Goal: Task Accomplishment & Management: Manage account settings

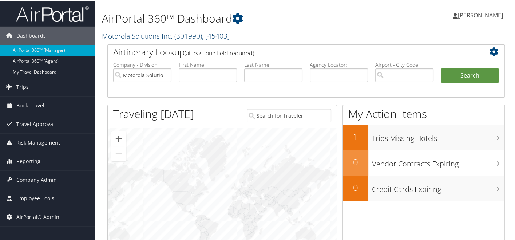
click at [157, 31] on link "Motorola Solutions Inc. ( 301990 ) , [ 45403 ]" at bounding box center [166, 35] width 128 height 10
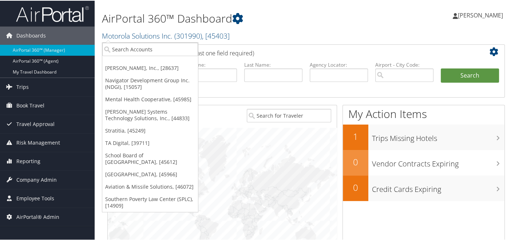
click at [143, 55] on ul "Ducommun, Inc., [28637] Navigator Development Group Inc. (NDGI), [15057] Mental…" at bounding box center [150, 127] width 97 height 170
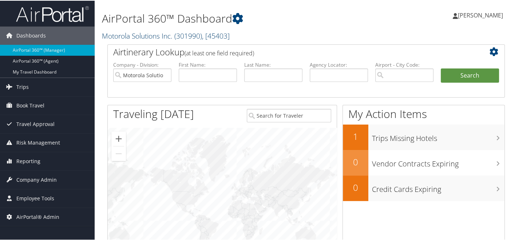
click at [148, 36] on link "Motorola Solutions Inc. ( 301990 ) , [ 45403 ]" at bounding box center [166, 35] width 128 height 10
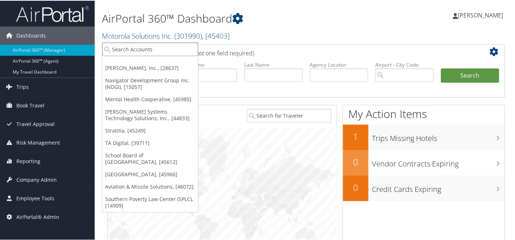
click at [146, 46] on input "search" at bounding box center [150, 48] width 96 height 13
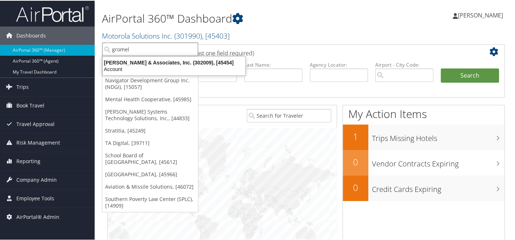
type input "gromels"
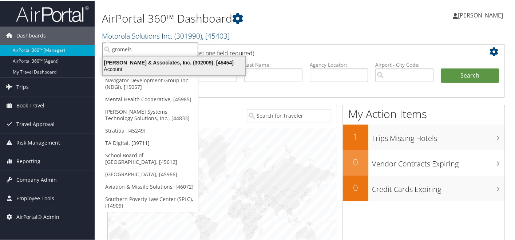
click at [150, 62] on div "Gromelski & Associates, Inc. (302009), [45454]" at bounding box center [174, 62] width 152 height 7
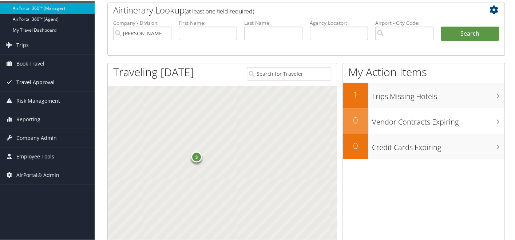
scroll to position [60, 0]
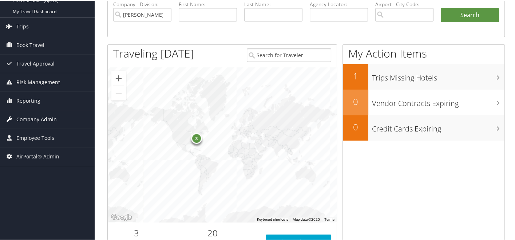
click at [45, 120] on span "Company Admin" at bounding box center [36, 119] width 40 height 18
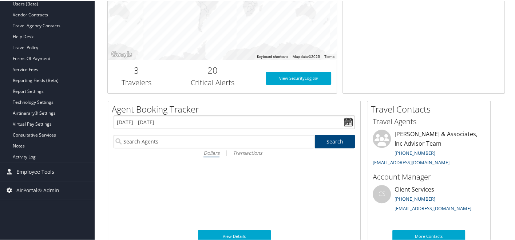
scroll to position [223, 0]
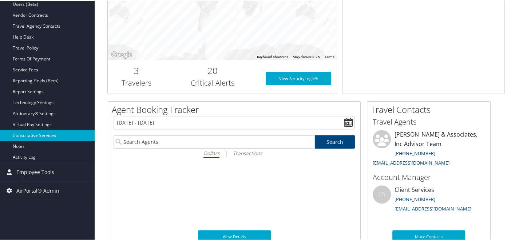
click at [47, 134] on link "Consultative Services" at bounding box center [47, 134] width 95 height 11
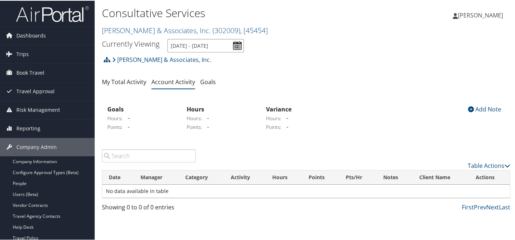
click at [236, 44] on input "10/1/2025 - 12/31/2025" at bounding box center [206, 44] width 76 height 13
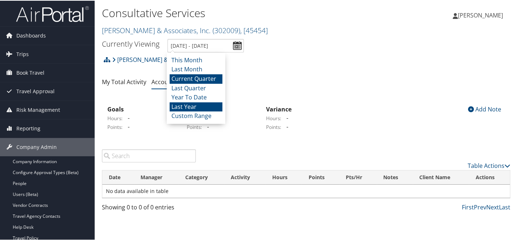
click at [191, 107] on li "Last Year" at bounding box center [196, 106] width 53 height 9
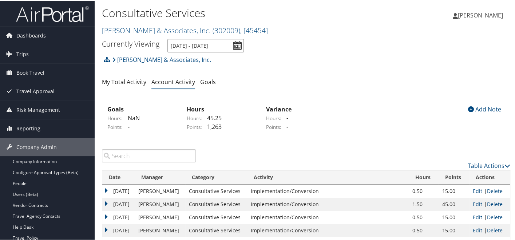
click at [235, 46] on input "1/1/2024 - 12/31/2024" at bounding box center [206, 44] width 76 height 13
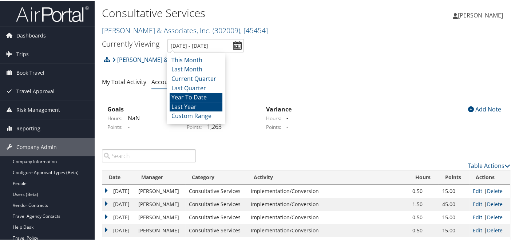
click at [208, 95] on li "Year To Date" at bounding box center [196, 96] width 53 height 9
type input "1/1/2025 - 10/7/2025"
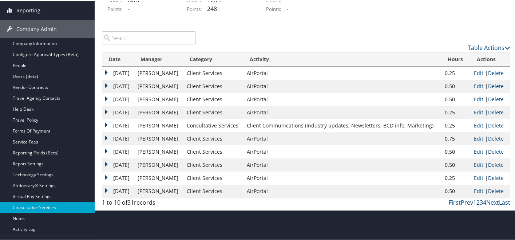
scroll to position [121, 0]
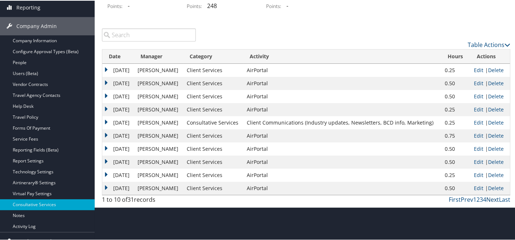
click at [489, 196] on link "Next" at bounding box center [493, 199] width 13 height 8
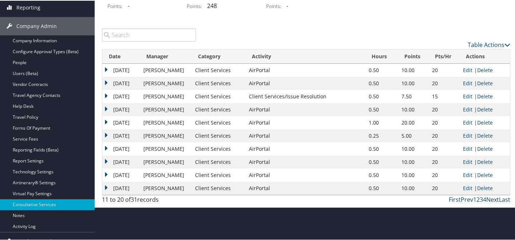
click at [489, 196] on link "Next" at bounding box center [493, 199] width 13 height 8
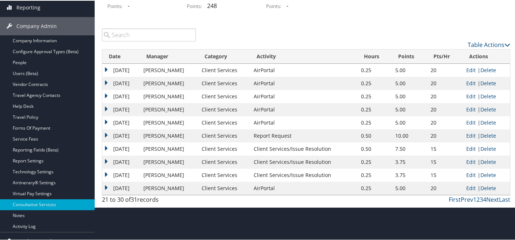
click at [468, 148] on link "Edit" at bounding box center [471, 148] width 9 height 7
select select "1"
select select "228-1"
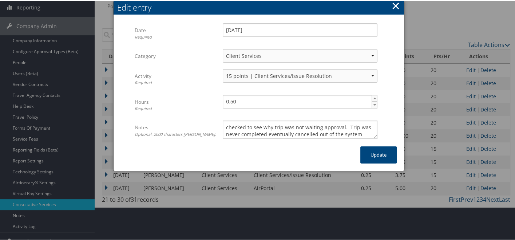
click at [397, 4] on button "×" at bounding box center [396, 5] width 8 height 15
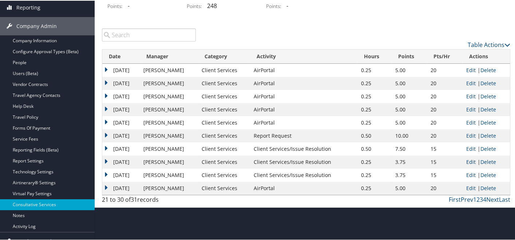
click at [469, 161] on link "Edit" at bounding box center [471, 161] width 9 height 7
select select "1"
select select "228-1"
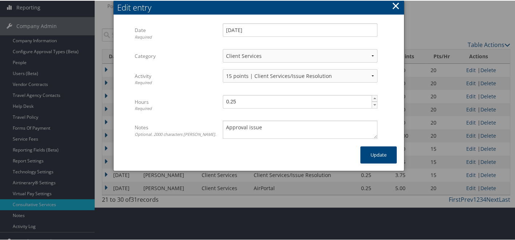
click at [395, 3] on button "×" at bounding box center [396, 5] width 8 height 15
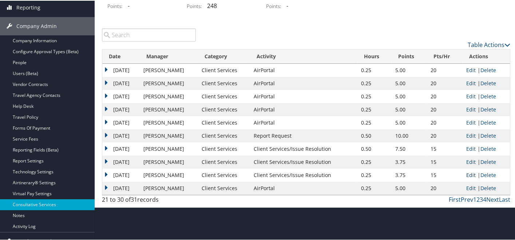
click at [467, 174] on link "Edit" at bounding box center [471, 174] width 9 height 7
select select "1"
select select "228-1"
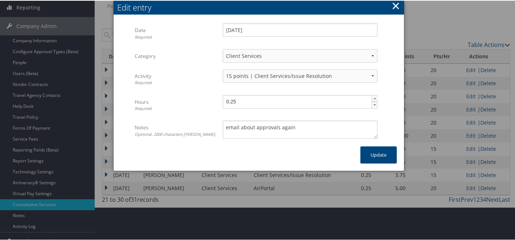
click at [395, 5] on button "×" at bounding box center [396, 5] width 8 height 15
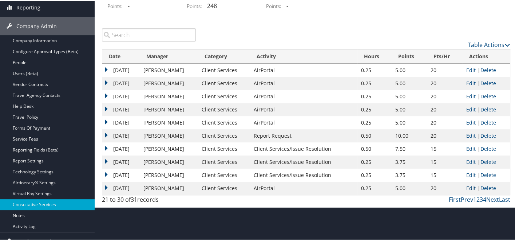
click at [468, 188] on link "Edit" at bounding box center [471, 187] width 9 height 7
select select "1"
select select "231-1"
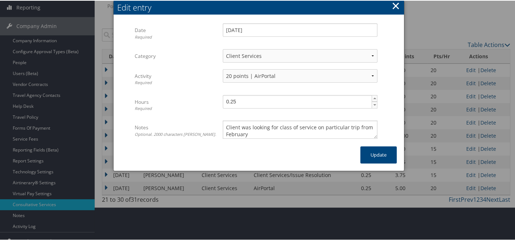
click at [396, 0] on button "×" at bounding box center [396, 5] width 8 height 15
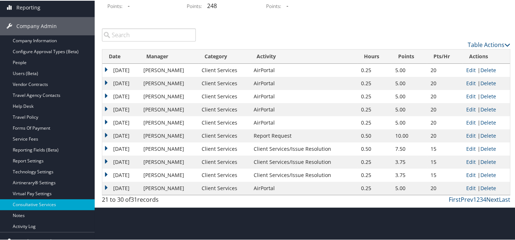
click at [492, 198] on link "Next" at bounding box center [493, 199] width 13 height 8
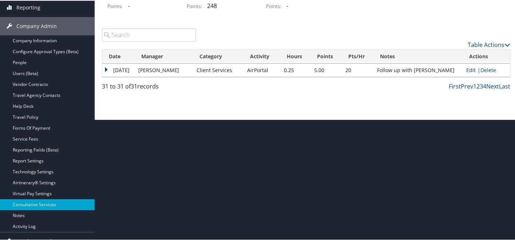
click at [467, 72] on link "Edit" at bounding box center [471, 69] width 9 height 7
select select "1"
select select "231-1"
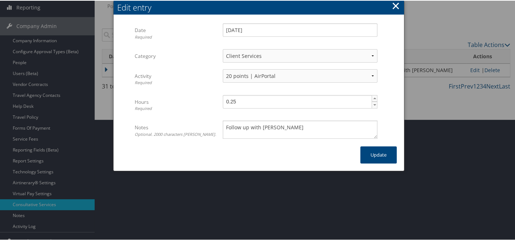
click at [397, 8] on button "×" at bounding box center [396, 5] width 8 height 15
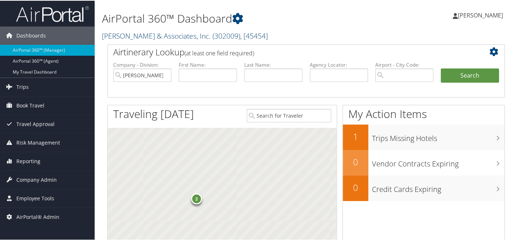
click at [181, 38] on link "[PERSON_NAME] & Associates, Inc. ( 302009 ) , [ 45454 ]" at bounding box center [185, 35] width 166 height 10
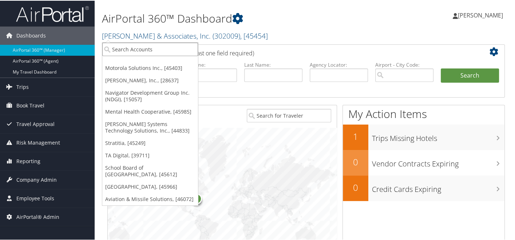
click at [165, 42] on input "search" at bounding box center [150, 48] width 96 height 13
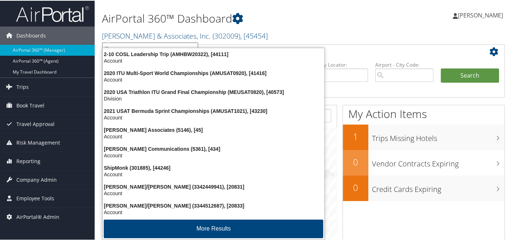
type input "shipmonk"
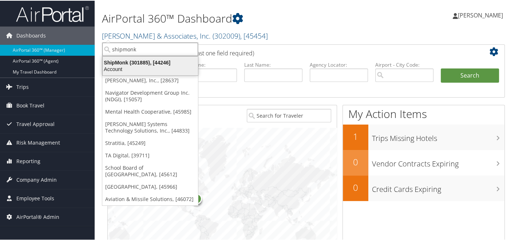
click at [154, 66] on div "Account" at bounding box center [150, 68] width 104 height 7
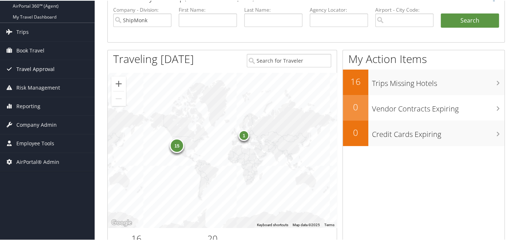
scroll to position [63, 0]
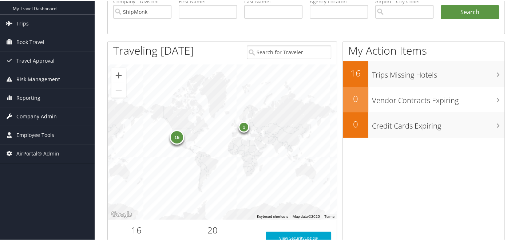
click at [58, 115] on link "Company Admin" at bounding box center [47, 116] width 95 height 18
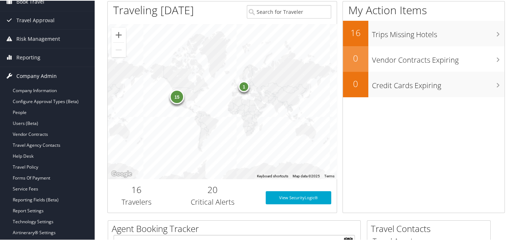
scroll to position [95, 0]
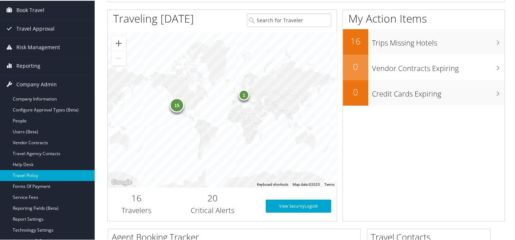
click at [49, 173] on link "Travel Policy" at bounding box center [47, 174] width 95 height 11
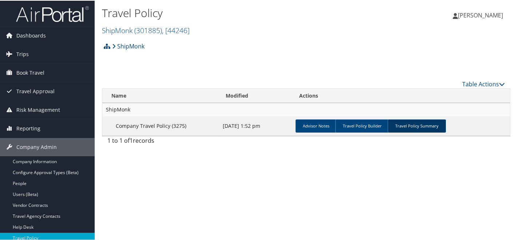
click at [396, 125] on link "Travel Policy Summary" at bounding box center [417, 125] width 58 height 13
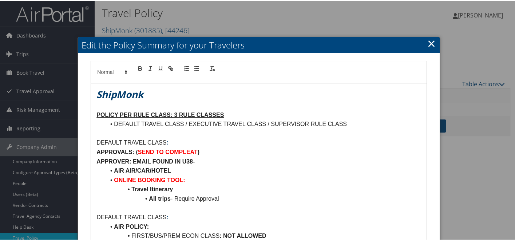
click at [428, 43] on link "×" at bounding box center [432, 42] width 8 height 15
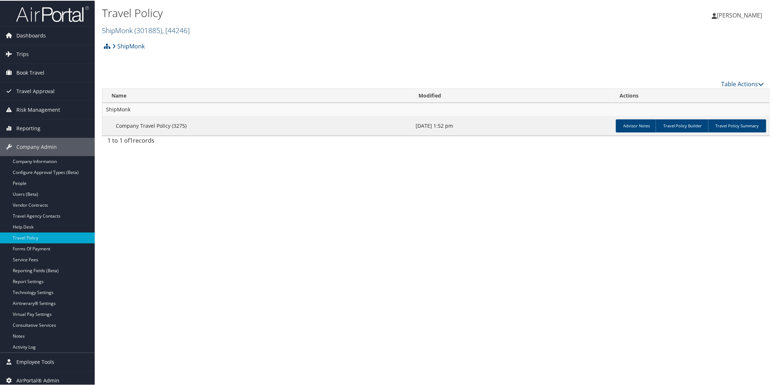
click at [127, 31] on link "ShipMonk ( 301885 ) , [ 44246 ]" at bounding box center [146, 30] width 88 height 10
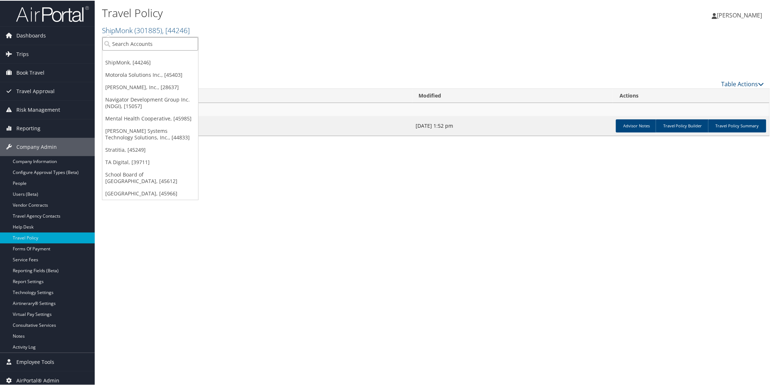
click at [128, 43] on input "search" at bounding box center [150, 42] width 96 height 13
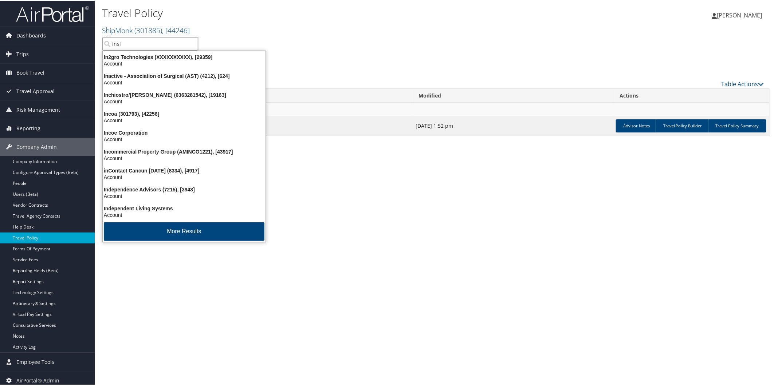
type input "insid"
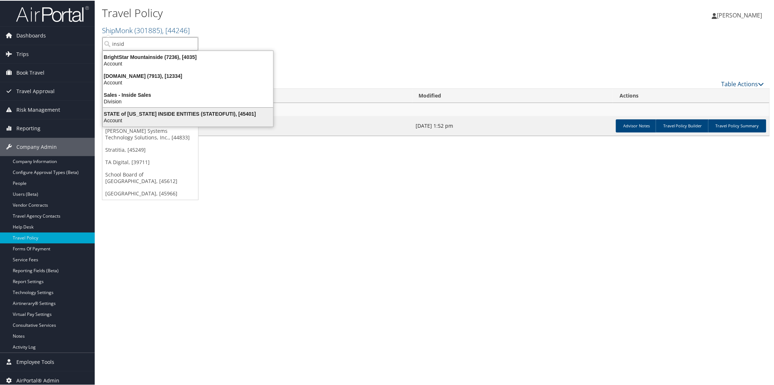
click at [146, 112] on div "STATE of UTAH INSIDE ENTITIES (STATEOFUTI), [45401]" at bounding box center [187, 113] width 179 height 7
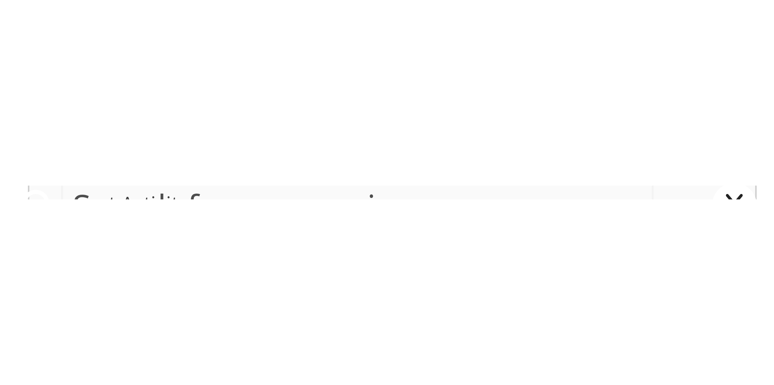
scroll to position [4, 0]
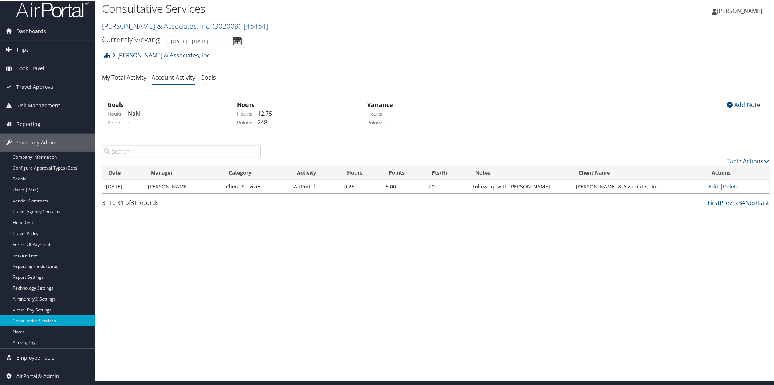
click at [23, 50] on span "Trips" at bounding box center [22, 49] width 12 height 18
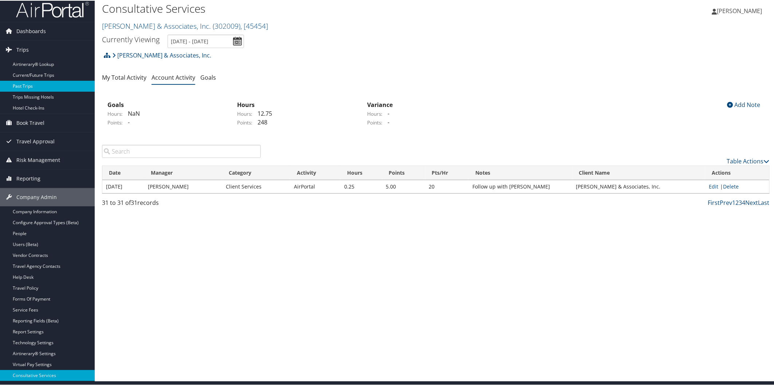
click at [38, 80] on link "Past Trips" at bounding box center [47, 85] width 95 height 11
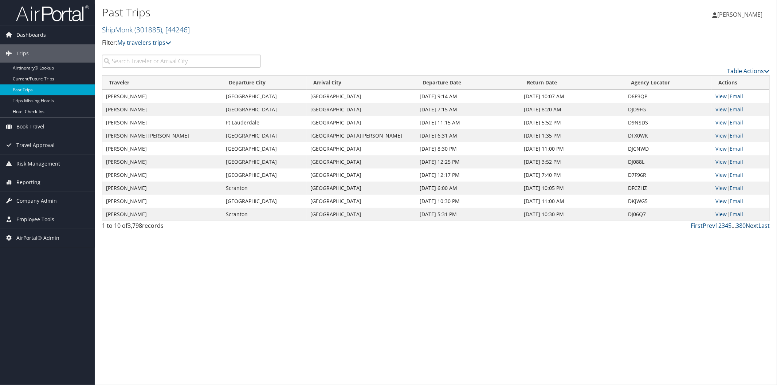
click at [749, 227] on link "Next" at bounding box center [752, 226] width 13 height 8
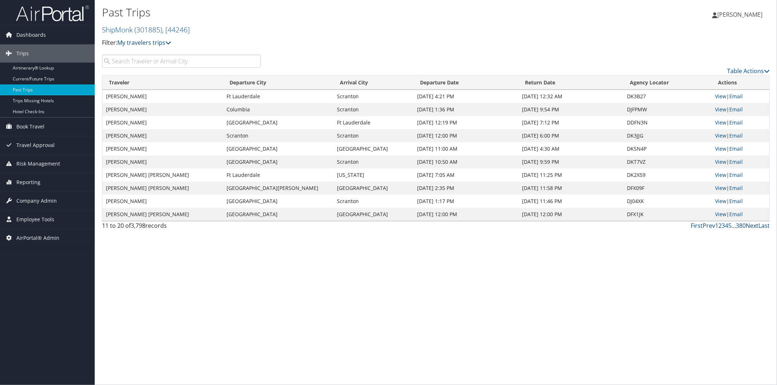
click at [749, 227] on link "Next" at bounding box center [752, 226] width 13 height 8
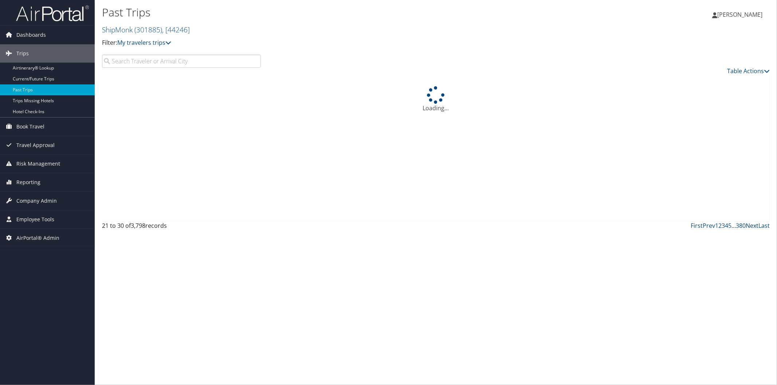
click at [749, 227] on link "Next" at bounding box center [752, 226] width 13 height 8
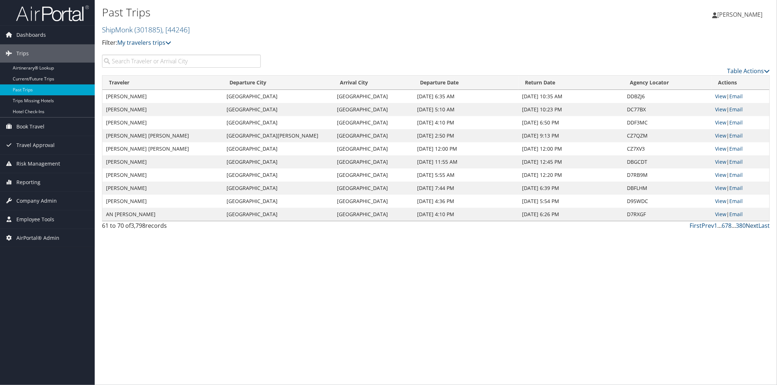
click at [750, 227] on link "Next" at bounding box center [752, 226] width 13 height 8
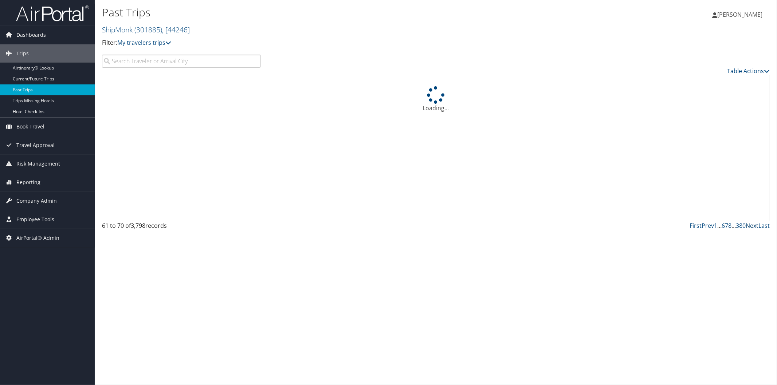
click at [750, 227] on link "Next" at bounding box center [752, 226] width 13 height 8
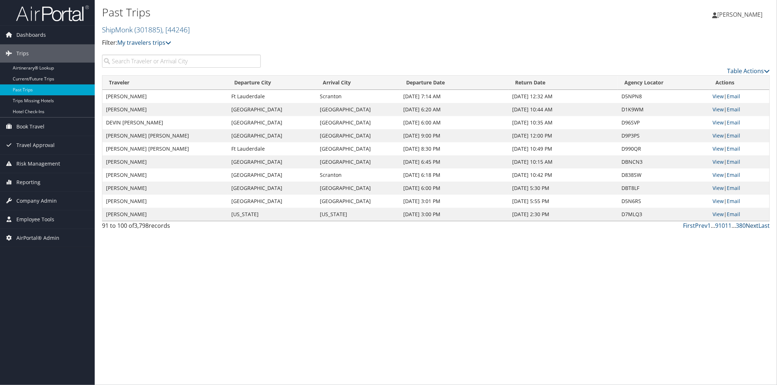
click at [755, 225] on link "Next" at bounding box center [752, 226] width 13 height 8
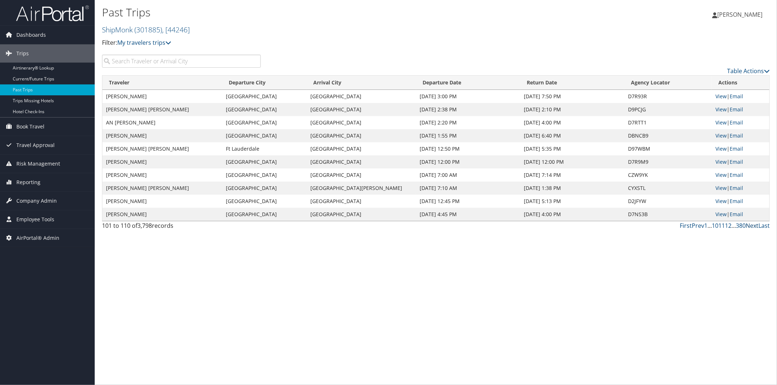
click at [755, 225] on link "Next" at bounding box center [752, 226] width 13 height 8
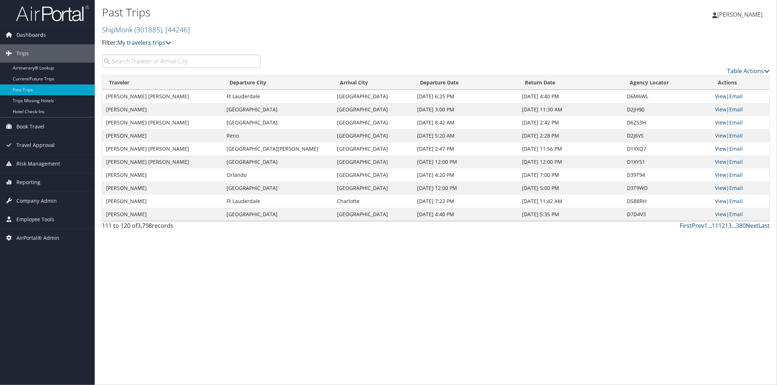
click at [755, 225] on link "Next" at bounding box center [752, 226] width 13 height 8
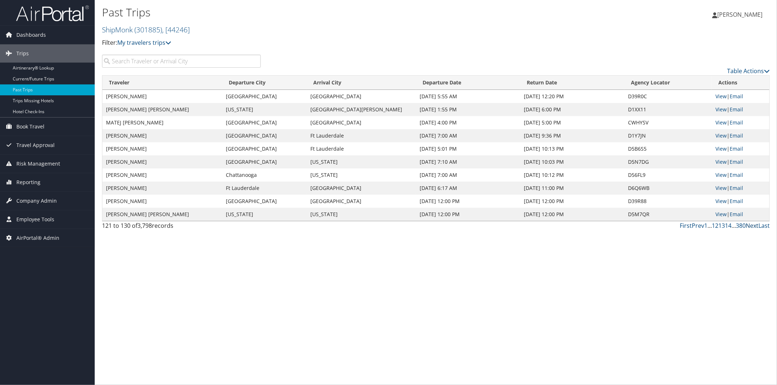
click at [755, 225] on link "Next" at bounding box center [752, 226] width 13 height 8
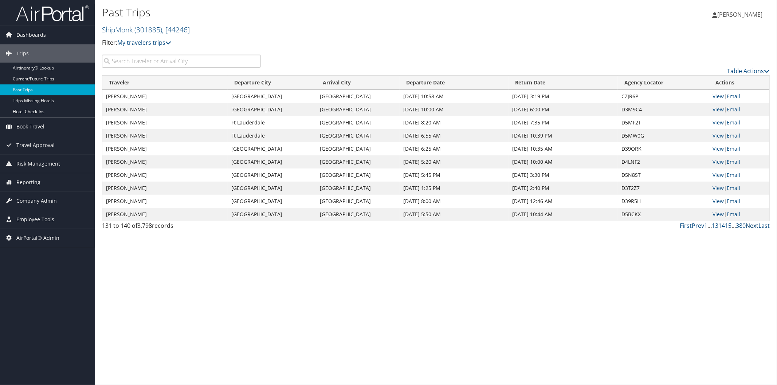
click at [755, 225] on link "Next" at bounding box center [752, 226] width 13 height 8
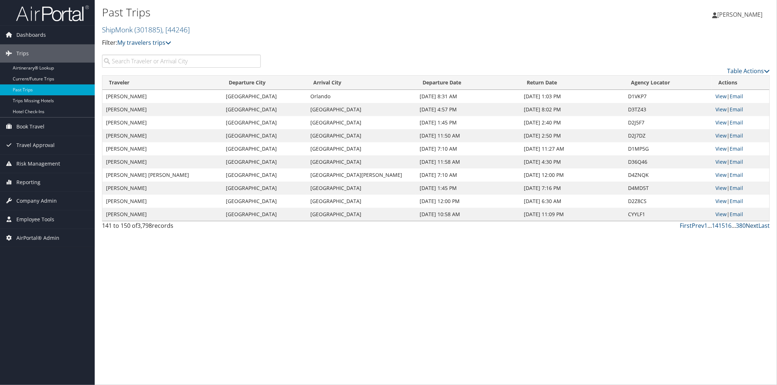
click at [755, 225] on link "Next" at bounding box center [752, 226] width 13 height 8
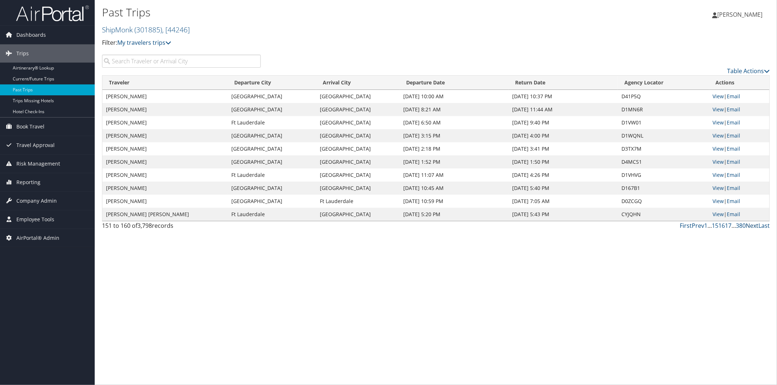
click at [755, 225] on link "Next" at bounding box center [752, 226] width 13 height 8
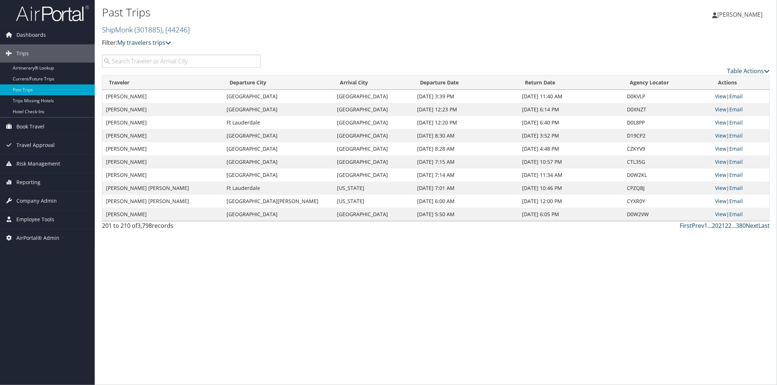
click at [755, 225] on link "Next" at bounding box center [752, 226] width 13 height 8
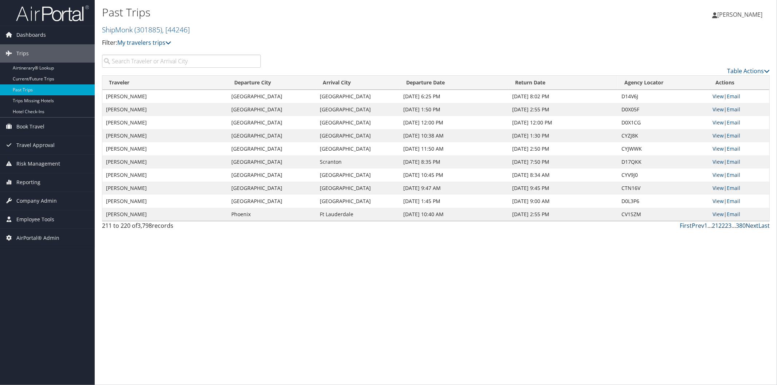
click at [754, 225] on link "Next" at bounding box center [752, 226] width 13 height 8
click at [157, 26] on span "( 301885 )" at bounding box center [148, 30] width 28 height 10
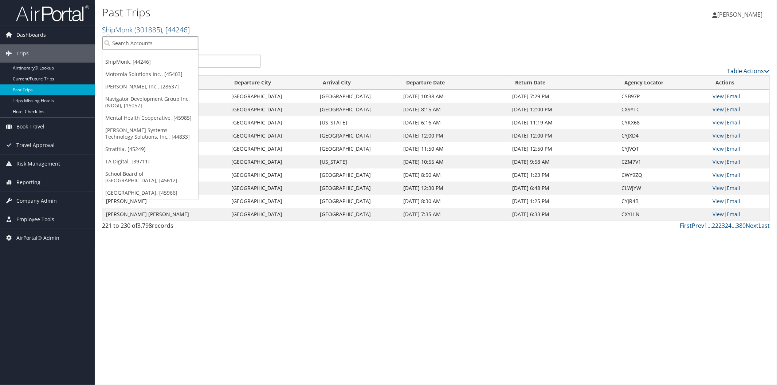
click at [129, 42] on input "search" at bounding box center [150, 42] width 96 height 13
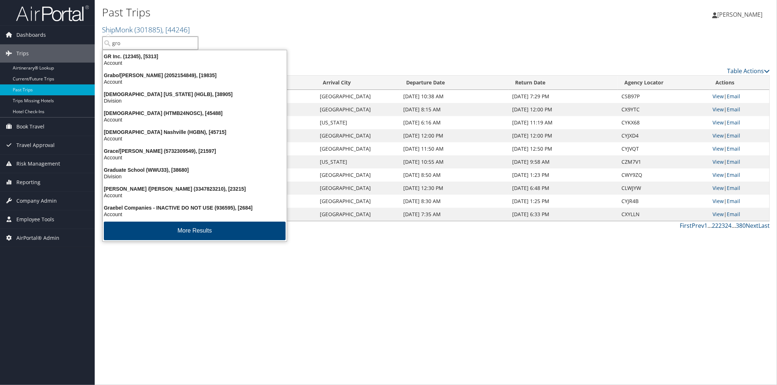
type input "grom"
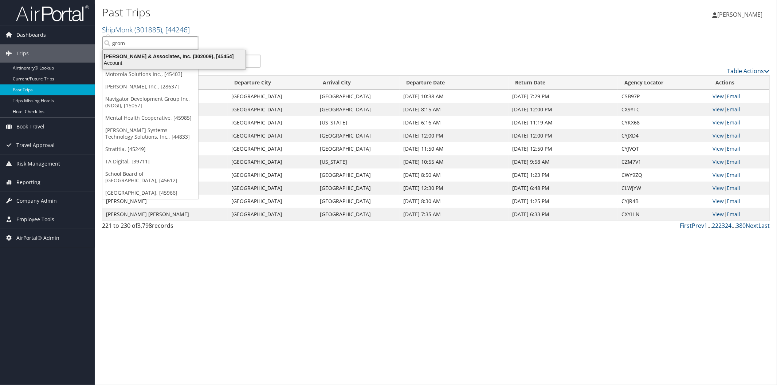
click at [129, 62] on div "Account" at bounding box center [174, 63] width 152 height 7
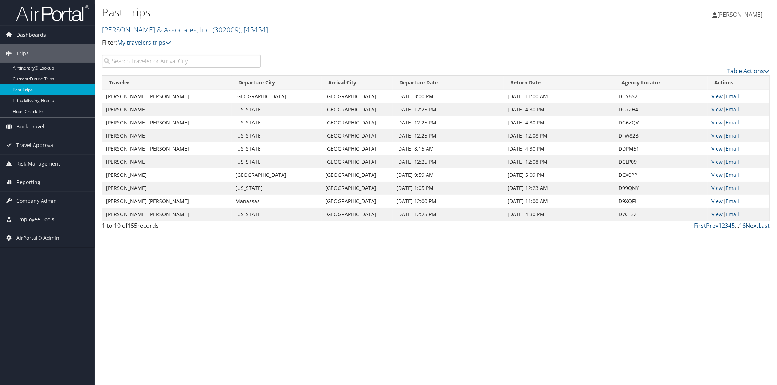
click at [749, 227] on link "Next" at bounding box center [752, 226] width 13 height 8
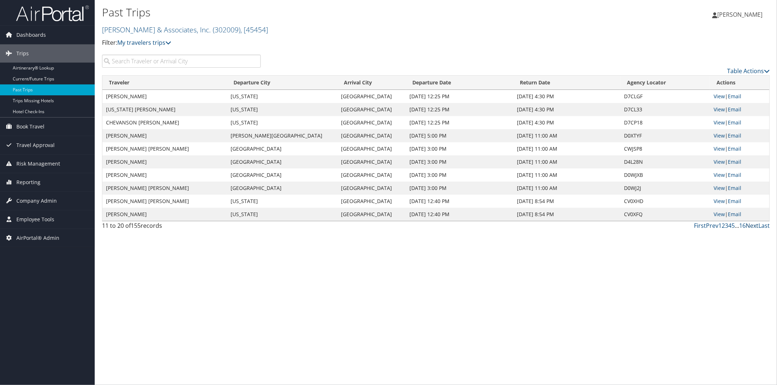
click at [749, 227] on link "Next" at bounding box center [752, 226] width 13 height 8
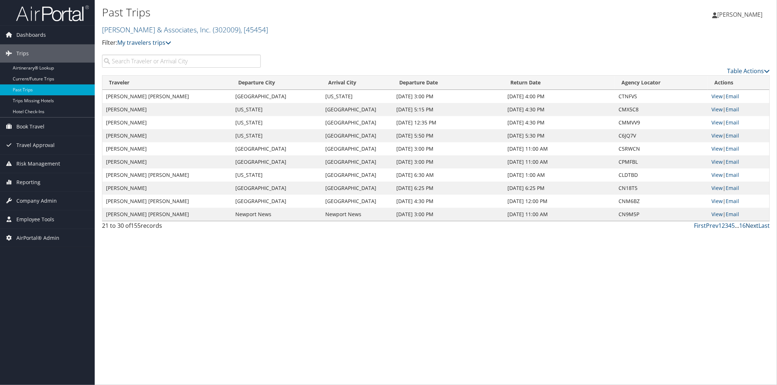
click at [749, 227] on link "Next" at bounding box center [752, 226] width 13 height 8
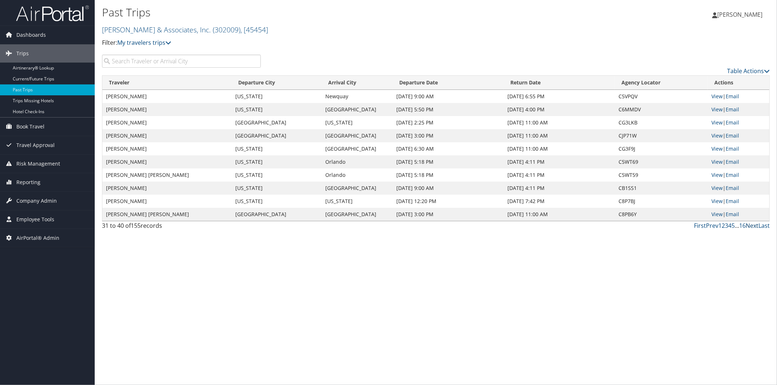
click at [747, 227] on link "Next" at bounding box center [752, 226] width 13 height 8
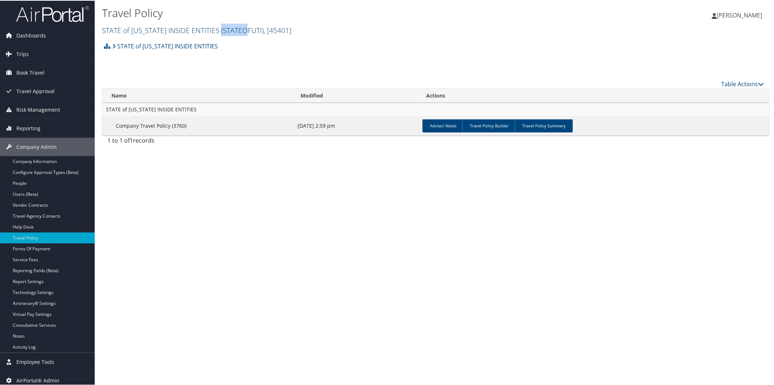
drag, startPoint x: 203, startPoint y: 31, endPoint x: 228, endPoint y: 30, distance: 25.5
click at [228, 30] on span "( STATEOFUTI )" at bounding box center [242, 30] width 43 height 10
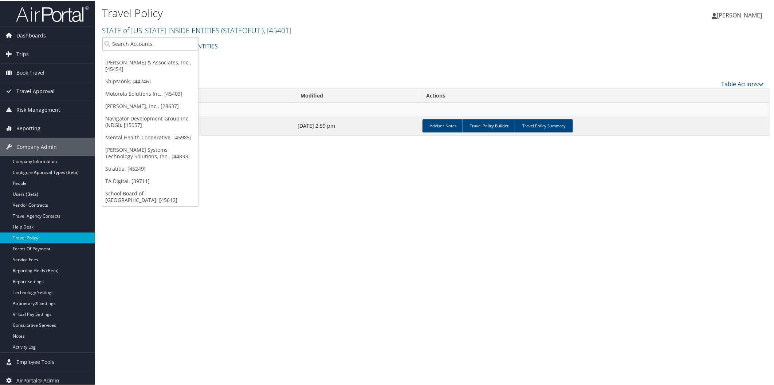
click at [213, 46] on div "STATE of UTAH INSIDE ENTITIES Account Structure STATE of UTAH INSIDE ENTITIES (…" at bounding box center [436, 48] width 668 height 20
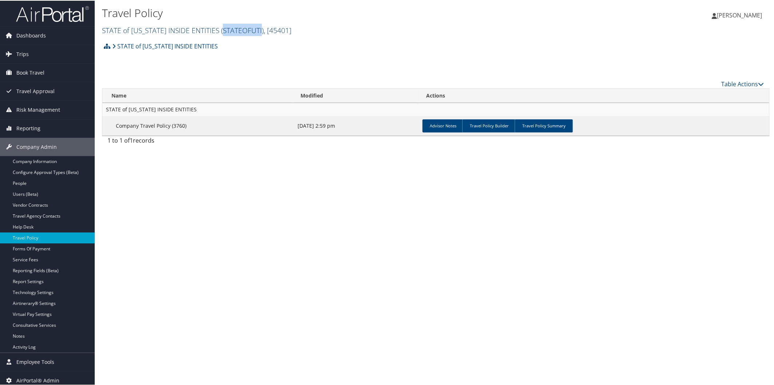
drag, startPoint x: 206, startPoint y: 30, endPoint x: 243, endPoint y: 31, distance: 36.8
click at [243, 31] on span "( STATEOFUTI )" at bounding box center [242, 30] width 43 height 10
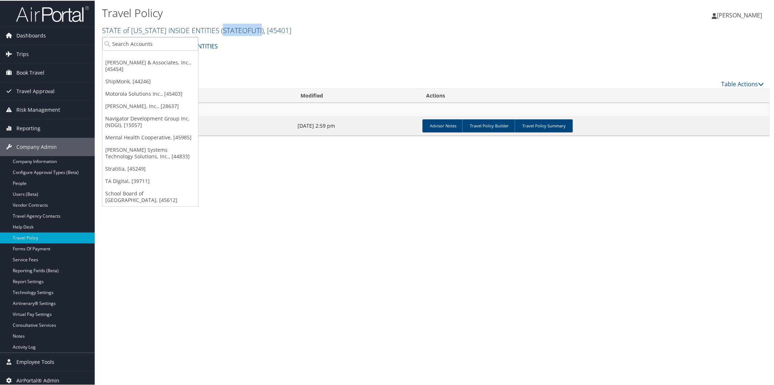
copy span "STATEOFUTI"
click at [252, 44] on div "STATE of UTAH INSIDE ENTITIES Account Structure STATE of UTAH INSIDE ENTITIES (…" at bounding box center [436, 48] width 668 height 20
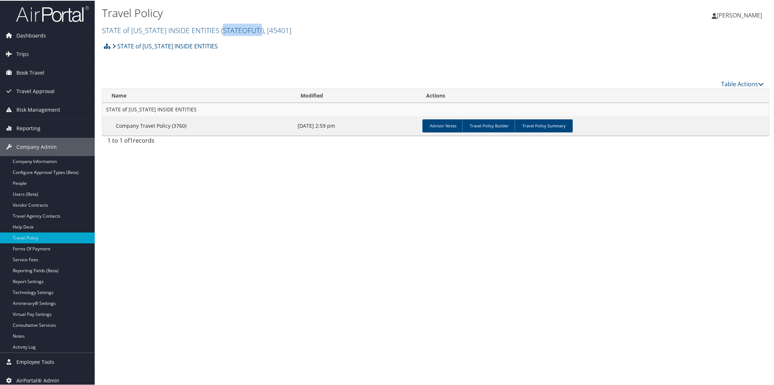
drag, startPoint x: 243, startPoint y: 31, endPoint x: 206, endPoint y: 34, distance: 37.6
click at [206, 34] on h2 "STATE of UTAH INSIDE ENTITIES ( STATEOFUTI ) , [ 45401 ]" at bounding box center [324, 29] width 445 height 12
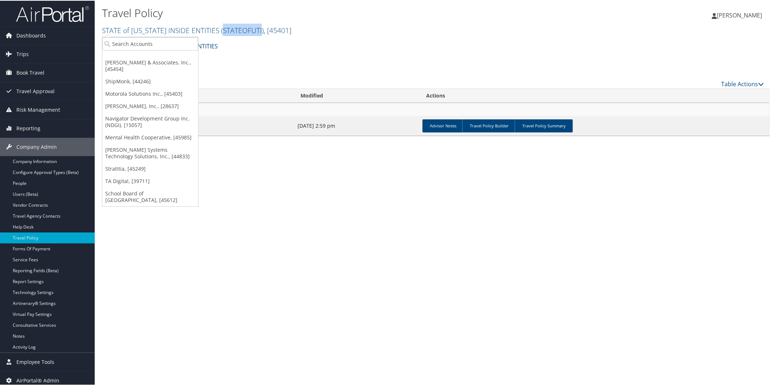
copy span "STATEOFUTI"
click at [144, 41] on input "search" at bounding box center [150, 42] width 96 height 13
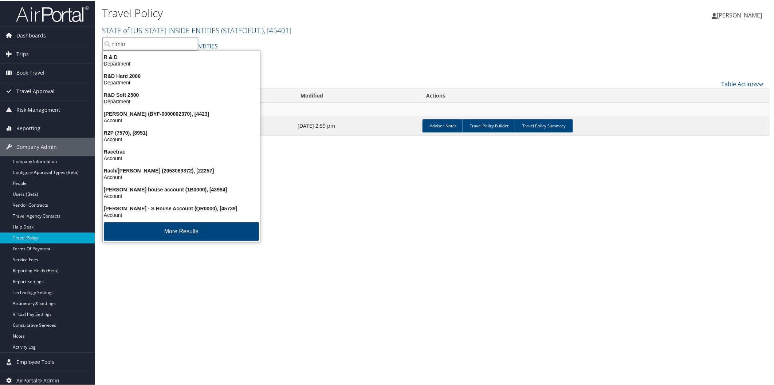
type input "rimini"
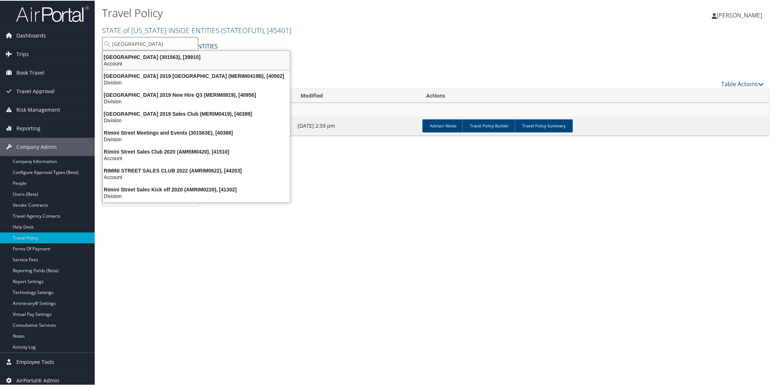
click at [143, 55] on div "Rimini Street (301563), [39910]" at bounding box center [196, 56] width 196 height 7
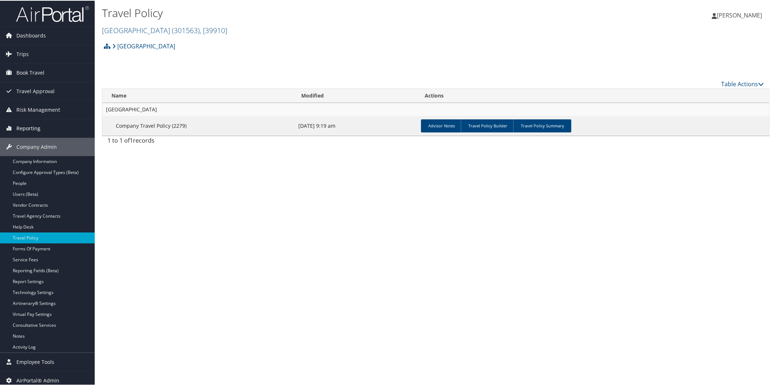
click at [35, 128] on span "Reporting" at bounding box center [28, 128] width 24 height 18
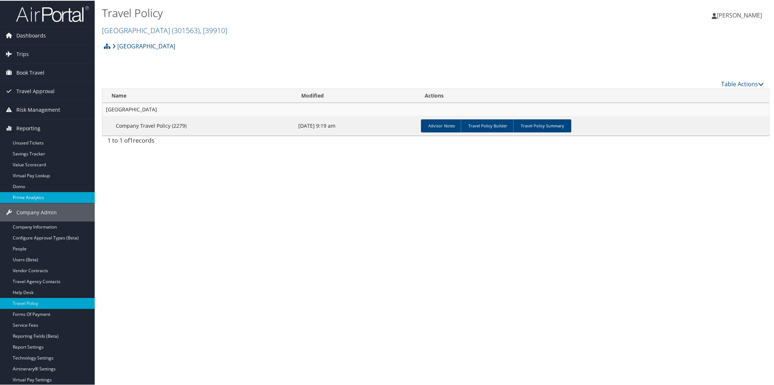
click at [35, 198] on link "Prime Analytics" at bounding box center [47, 197] width 95 height 11
click at [132, 30] on link "Rimini Street ( 301563 ) , [ 39910 ]" at bounding box center [164, 30] width 125 height 10
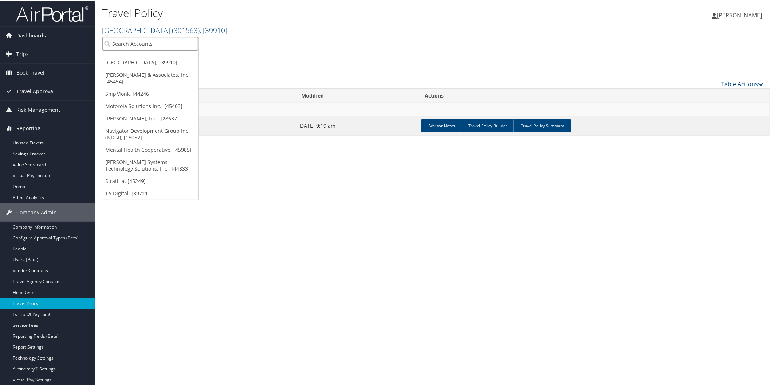
click at [123, 39] on input "search" at bounding box center [150, 42] width 96 height 13
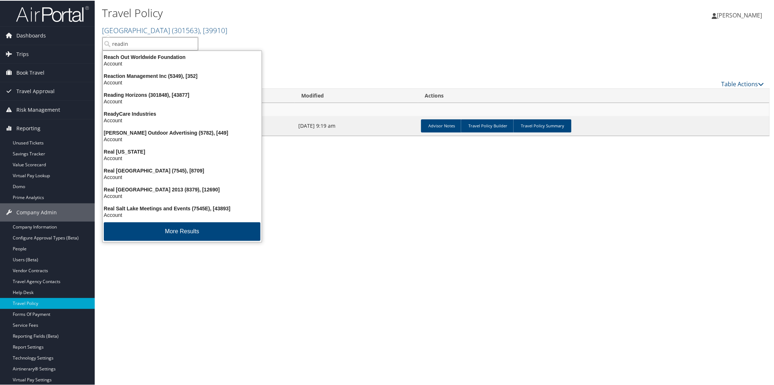
type input "reading"
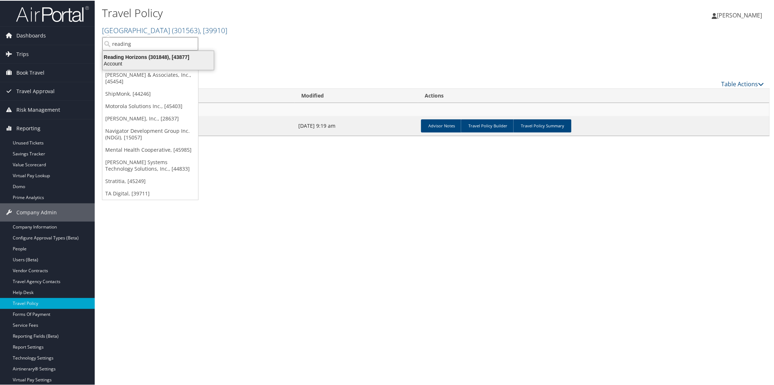
click at [125, 60] on div "Account" at bounding box center [158, 63] width 120 height 7
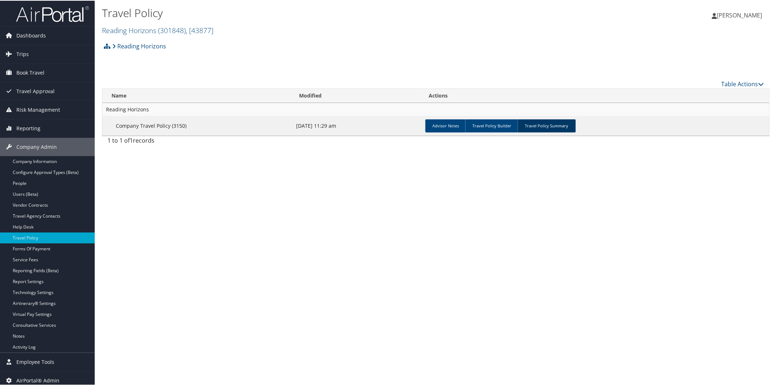
click at [534, 130] on link "Travel Policy Summary" at bounding box center [547, 125] width 58 height 13
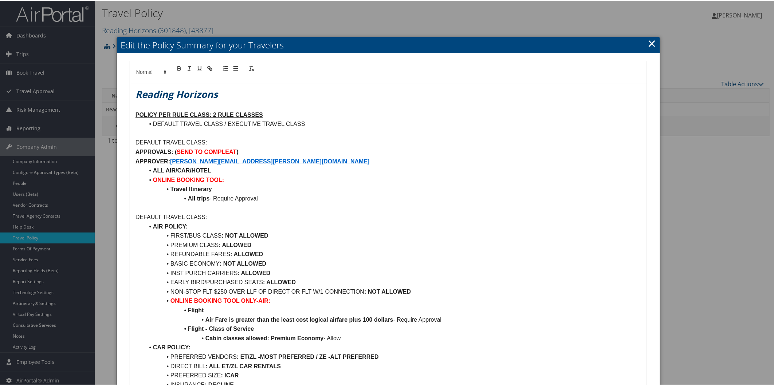
click at [651, 40] on link "×" at bounding box center [652, 42] width 8 height 15
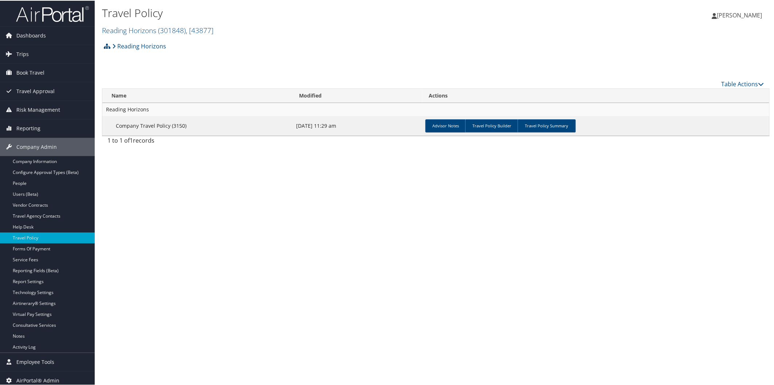
click at [154, 25] on small "Reading Horizons ( 301848 ) , [ 43877 ]" at bounding box center [157, 30] width 111 height 10
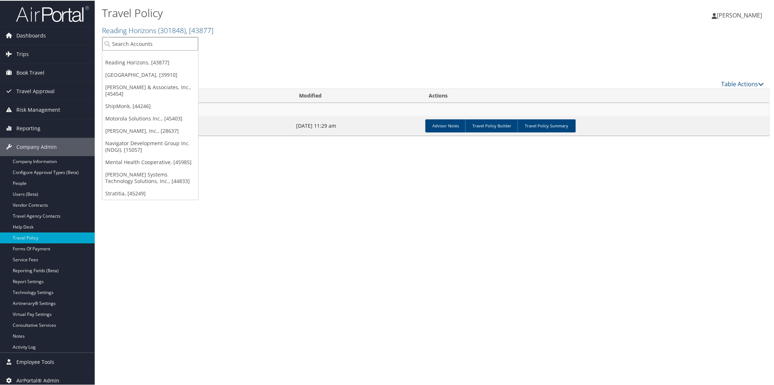
click at [145, 40] on input "search" at bounding box center [150, 42] width 96 height 13
type input "shipmonk"
click at [133, 52] on div "ShipMonk (301885), [44246] Account" at bounding box center [150, 59] width 93 height 17
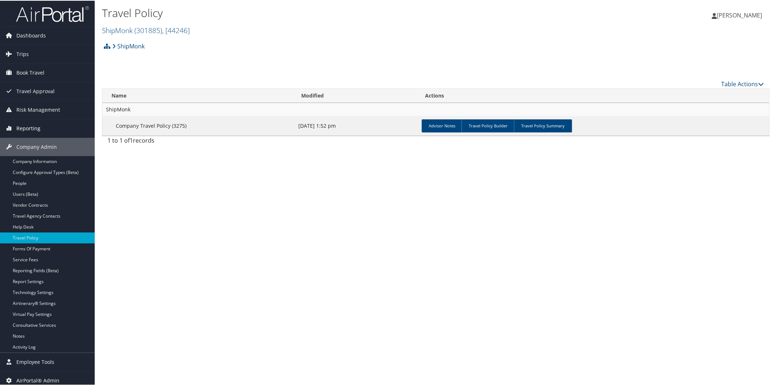
click at [34, 129] on span "Reporting" at bounding box center [28, 128] width 24 height 18
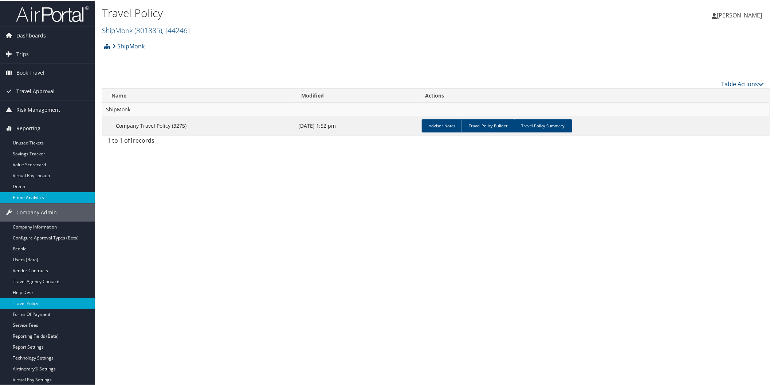
click at [38, 196] on link "Prime Analytics" at bounding box center [47, 197] width 95 height 11
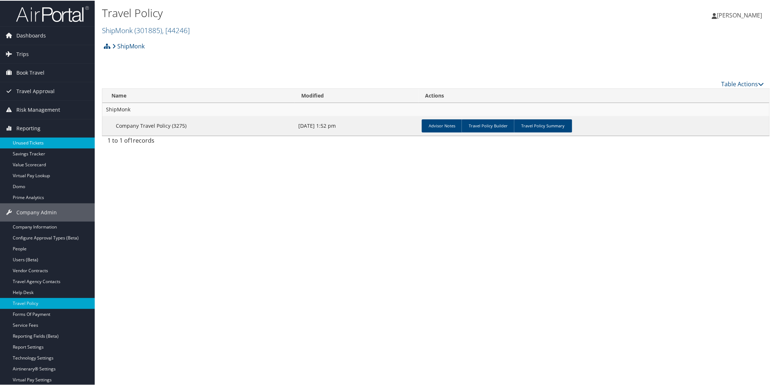
click at [36, 142] on link "Unused Tickets" at bounding box center [47, 142] width 95 height 11
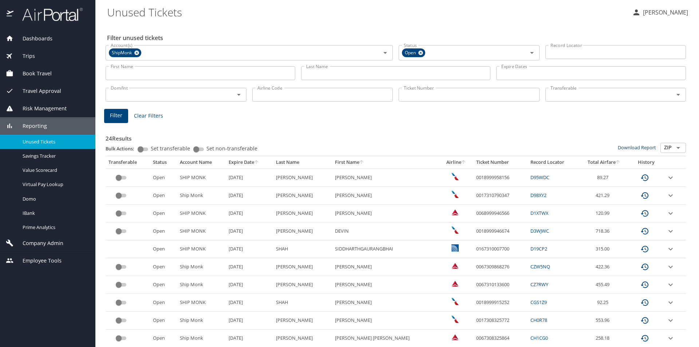
click at [47, 247] on div "Company Admin" at bounding box center [47, 243] width 95 height 17
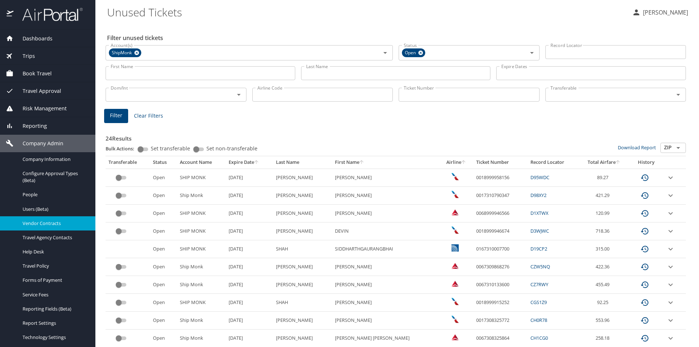
click at [45, 220] on span "Vendor Contracts" at bounding box center [55, 223] width 64 height 7
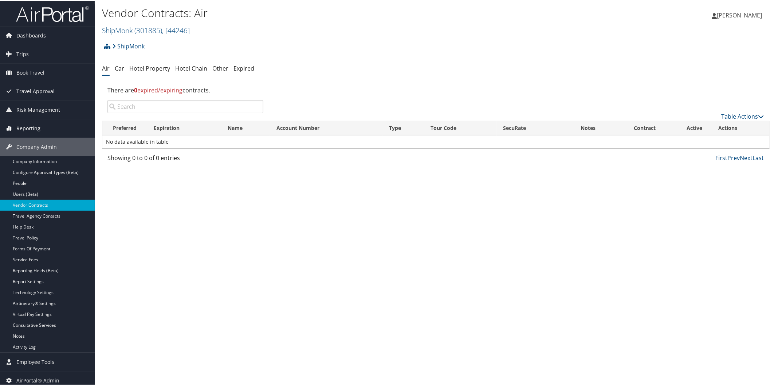
click at [27, 128] on span "Reporting" at bounding box center [28, 128] width 24 height 18
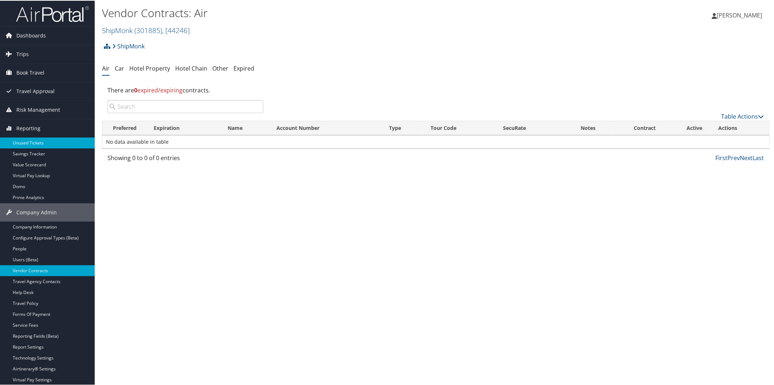
click at [45, 144] on link "Unused Tickets" at bounding box center [47, 142] width 95 height 11
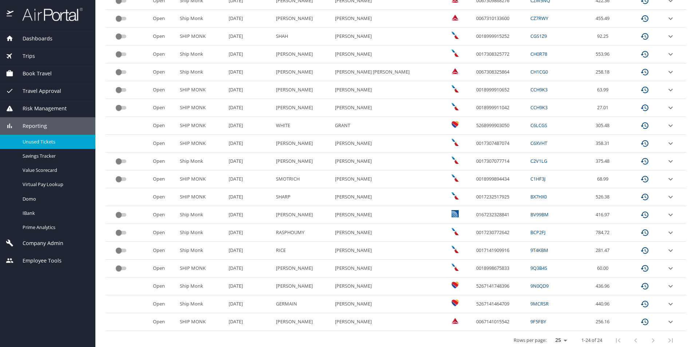
scroll to position [272, 0]
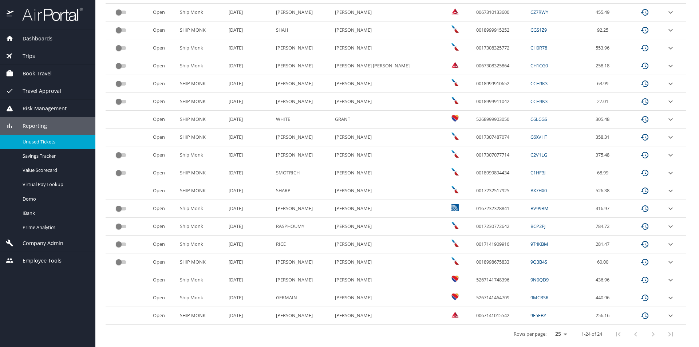
click at [63, 241] on div "Company Admin" at bounding box center [48, 243] width 84 height 8
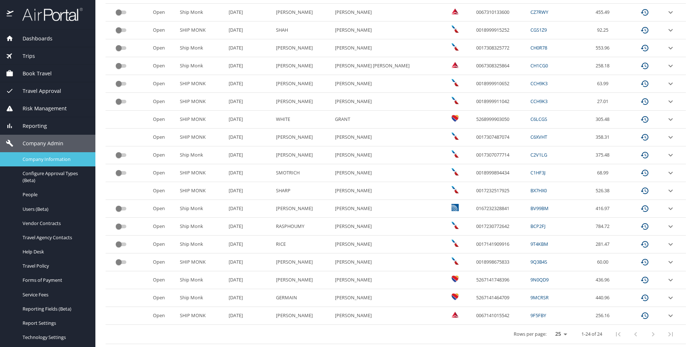
click at [55, 162] on span "Company Information" at bounding box center [55, 159] width 64 height 7
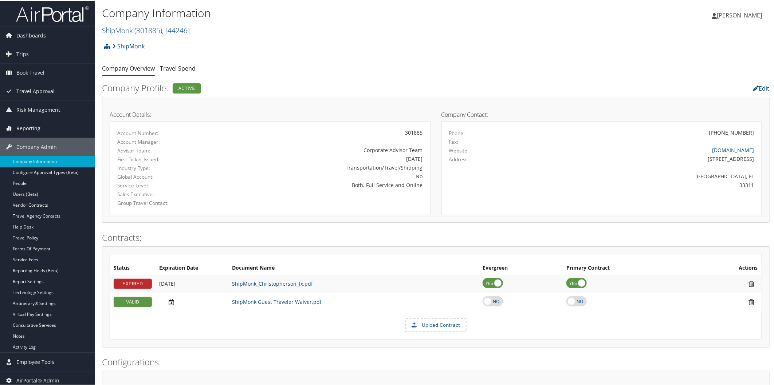
click at [30, 125] on span "Reporting" at bounding box center [28, 128] width 24 height 18
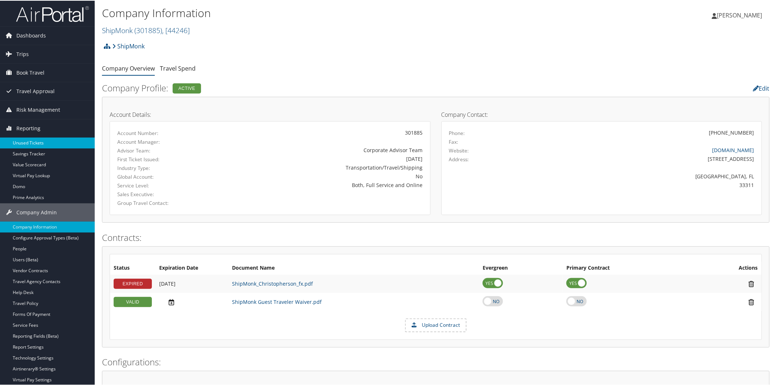
click at [47, 140] on link "Unused Tickets" at bounding box center [47, 142] width 95 height 11
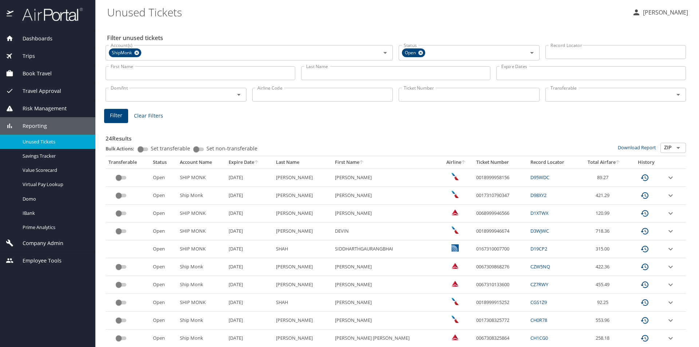
click at [46, 240] on span "Company Admin" at bounding box center [38, 243] width 50 height 8
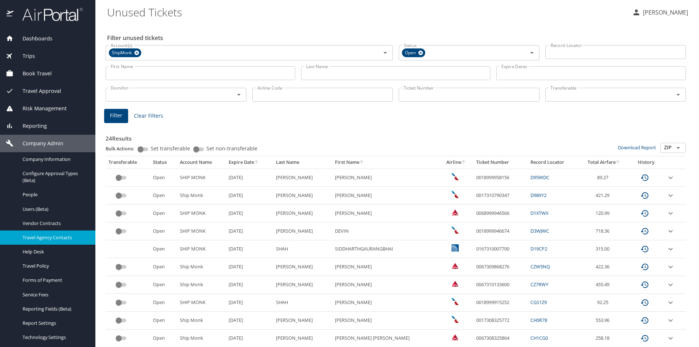
click at [42, 236] on span "Travel Agency Contacts" at bounding box center [55, 237] width 64 height 7
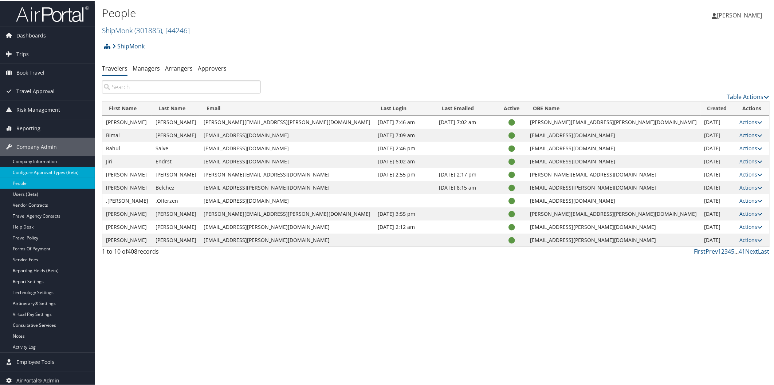
click at [48, 169] on link "Configure Approval Types (Beta)" at bounding box center [47, 171] width 95 height 11
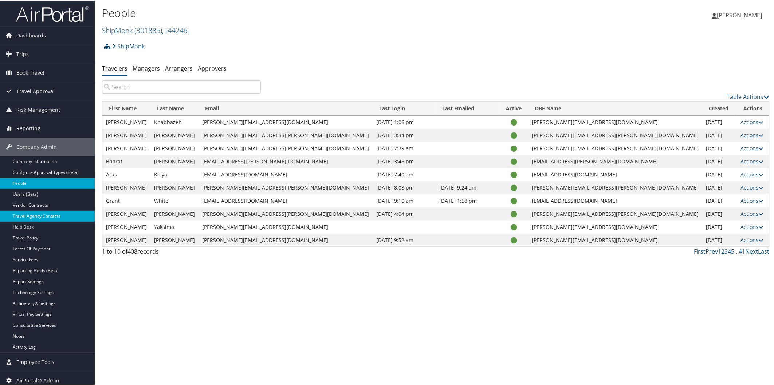
click at [49, 213] on link "Travel Agency Contacts" at bounding box center [47, 215] width 95 height 11
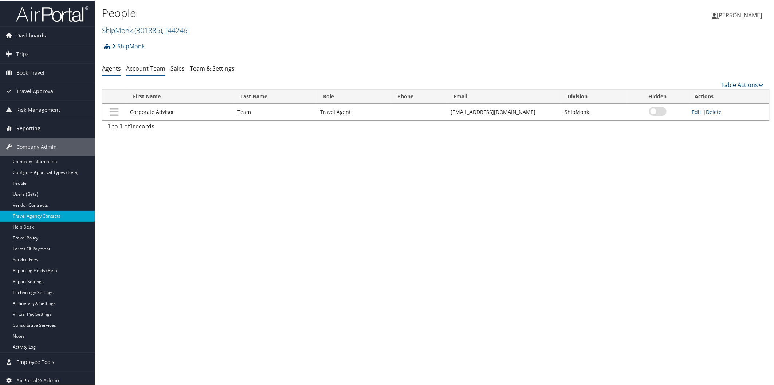
click at [152, 69] on link "Account Team" at bounding box center [145, 68] width 39 height 8
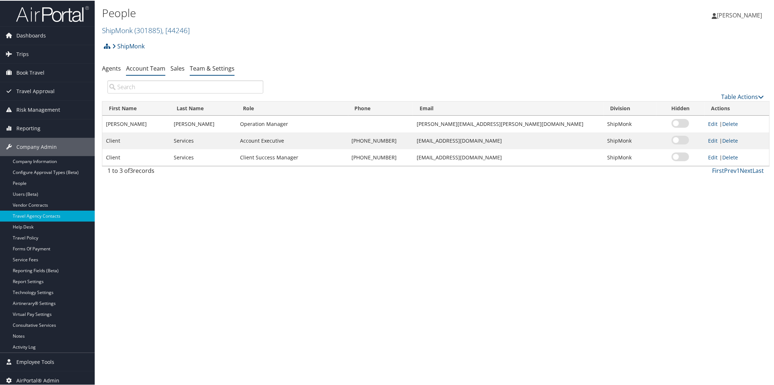
click at [191, 67] on link "Team & Settings" at bounding box center [212, 68] width 45 height 8
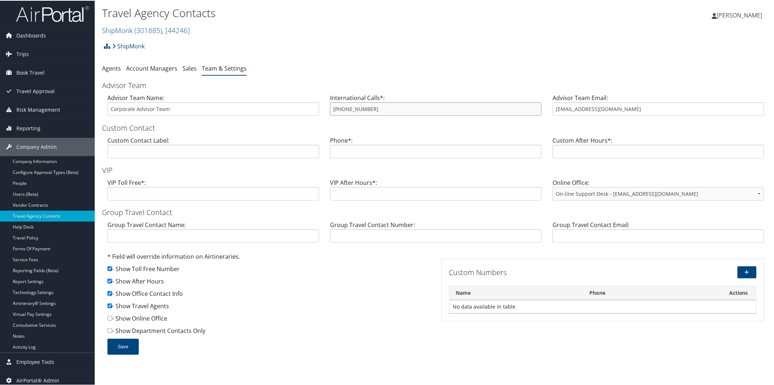
drag, startPoint x: 364, startPoint y: 107, endPoint x: 308, endPoint y: 107, distance: 55.7
click at [308, 107] on div "Advisor Team Name: Corporate Advisor Team International Calls*: 800-600-3737 Ad…" at bounding box center [436, 107] width 668 height 28
drag, startPoint x: 611, startPoint y: 110, endPoint x: 545, endPoint y: 110, distance: 65.9
click at [547, 110] on div "Advisor Team Email: trips@cbtravel.com" at bounding box center [658, 107] width 223 height 28
click at [155, 30] on span "( 301885 )" at bounding box center [148, 30] width 28 height 10
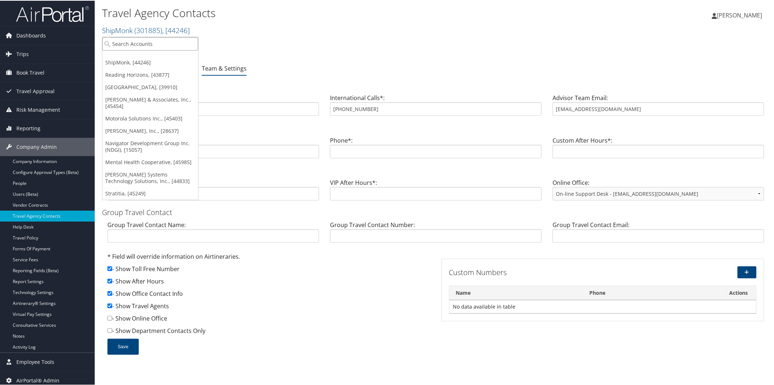
click at [132, 40] on input "search" at bounding box center [150, 42] width 96 height 13
type input "jim n"
click at [133, 52] on div "Jim N Nicks Management LLC. (302035), [45642] Account" at bounding box center [176, 59] width 145 height 17
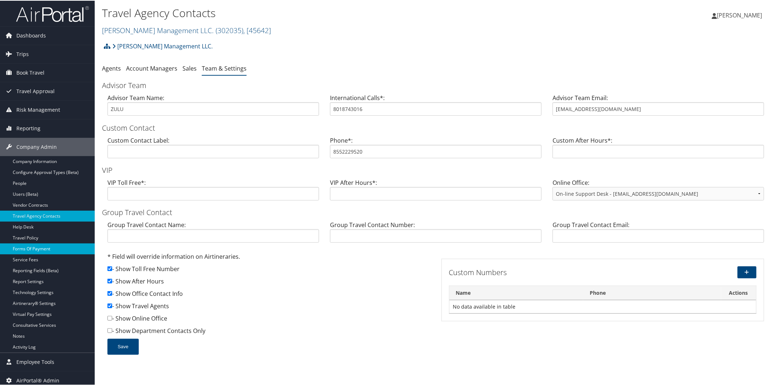
click at [39, 247] on link "Forms Of Payment" at bounding box center [47, 248] width 95 height 11
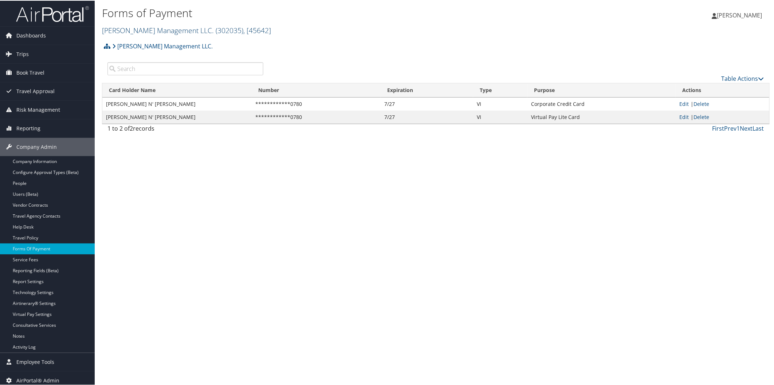
click at [158, 30] on link "[PERSON_NAME] Management LLC. ( 302035 ) , [ 45642 ]" at bounding box center [186, 30] width 169 height 10
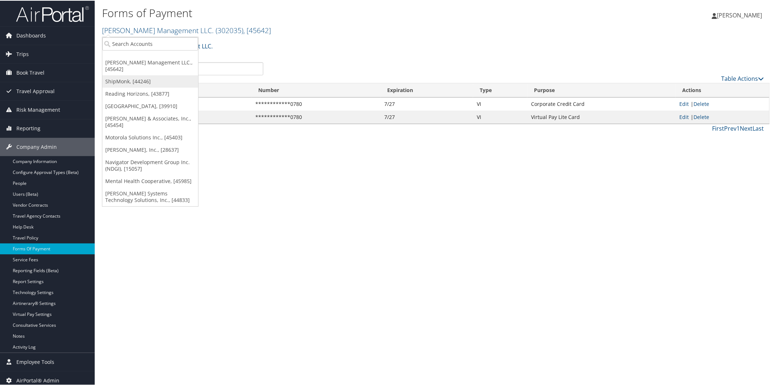
click at [148, 81] on link "ShipMonk, [44246]" at bounding box center [150, 81] width 96 height 12
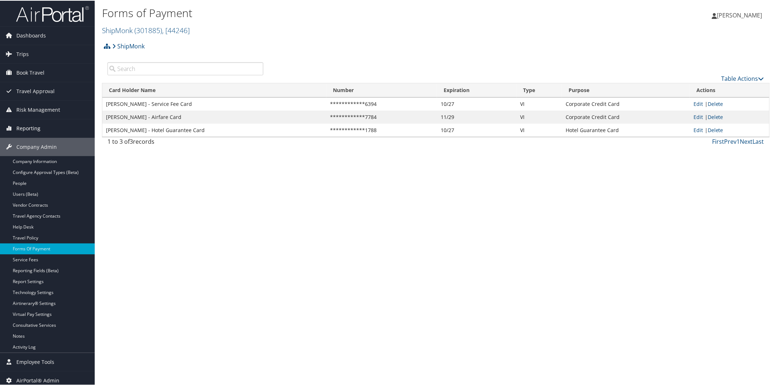
click at [34, 133] on span "Reporting" at bounding box center [28, 128] width 24 height 18
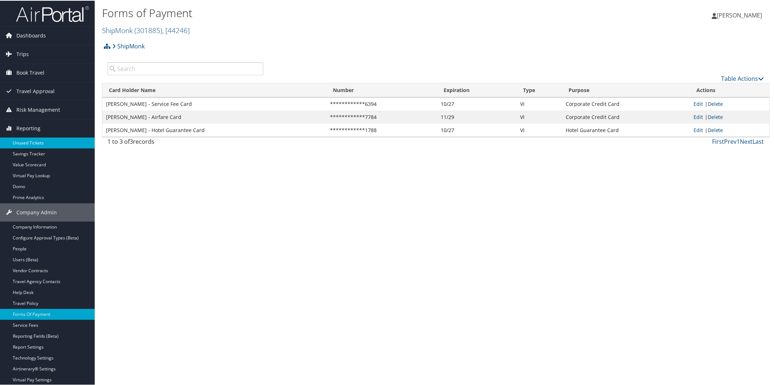
click at [47, 144] on link "Unused Tickets" at bounding box center [47, 142] width 95 height 11
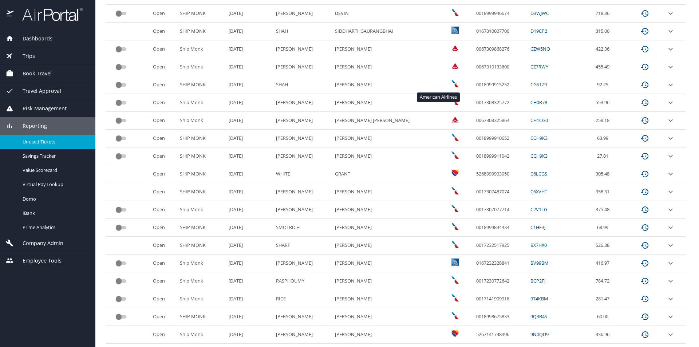
scroll to position [219, 0]
click at [55, 240] on span "Company Admin" at bounding box center [38, 243] width 50 height 8
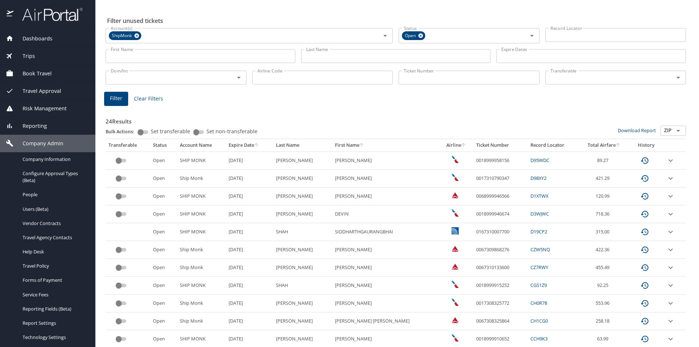
scroll to position [0, 0]
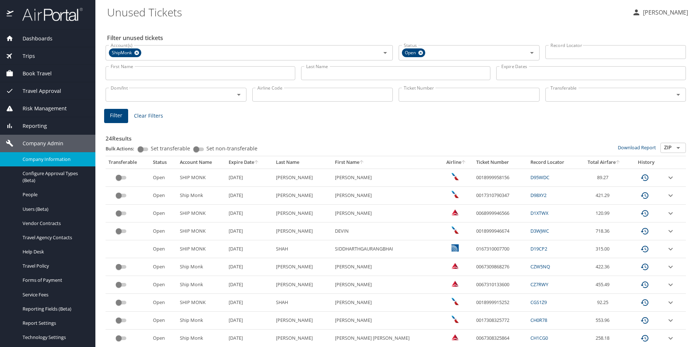
click at [46, 161] on span "Company Information" at bounding box center [55, 159] width 64 height 7
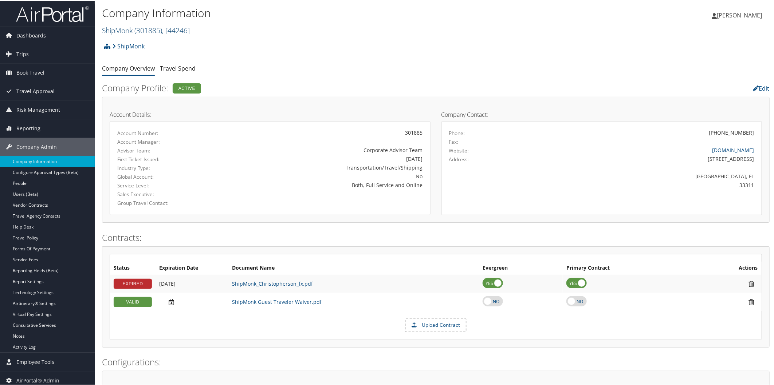
click at [173, 29] on span ", [ 44246 ]" at bounding box center [176, 30] width 28 height 10
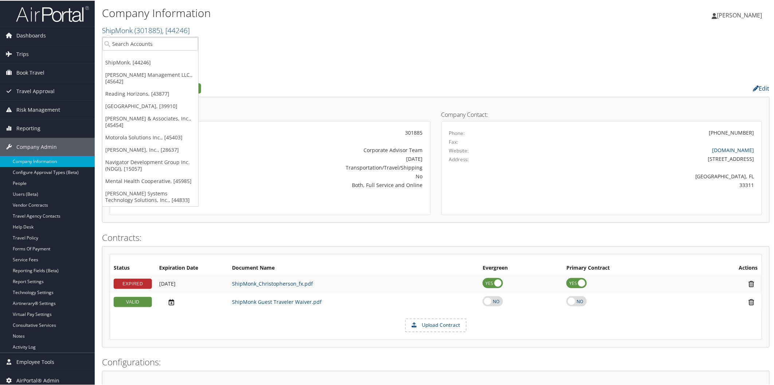
click at [158, 118] on link "[PERSON_NAME] & Associates, Inc., [45454]" at bounding box center [150, 121] width 96 height 19
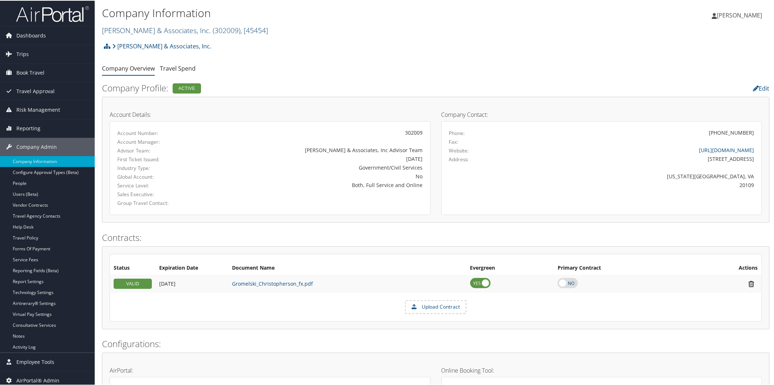
click at [123, 28] on link "[PERSON_NAME] & Associates, Inc. ( 302009 ) , [ 45454 ]" at bounding box center [185, 30] width 166 height 10
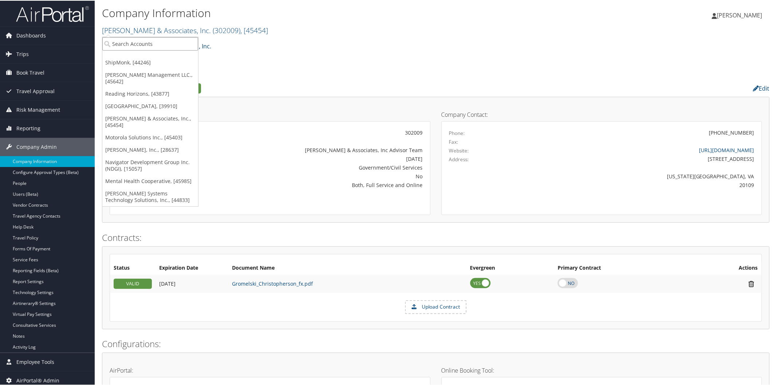
click at [122, 41] on input "search" at bounding box center [150, 42] width 96 height 13
type input "bma"
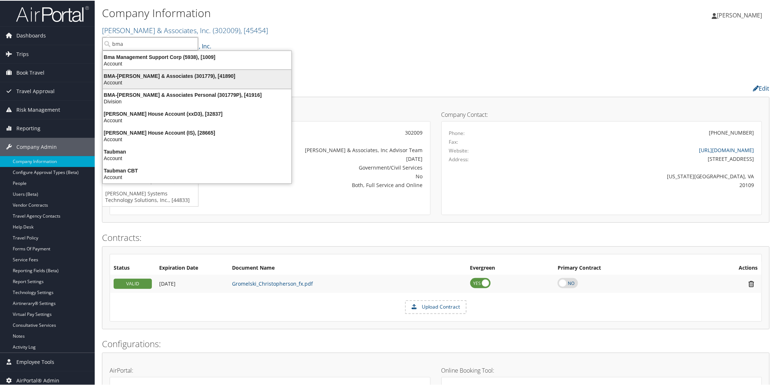
click at [150, 76] on div "BMA-Beshenich Muir & Associates (301779), [41890]" at bounding box center [196, 75] width 197 height 7
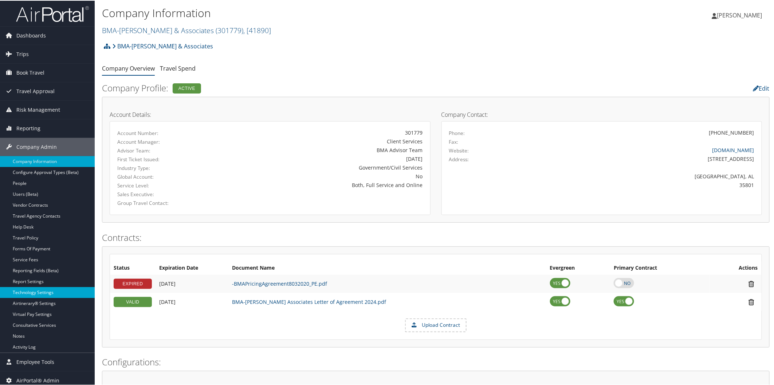
click at [35, 292] on link "Technology Settings" at bounding box center [47, 292] width 95 height 11
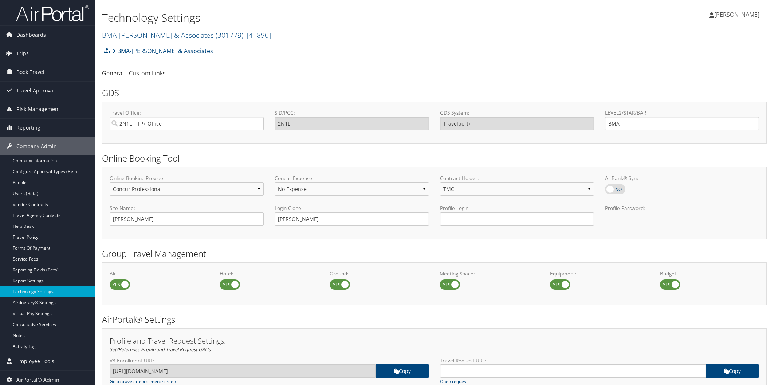
select select "4"
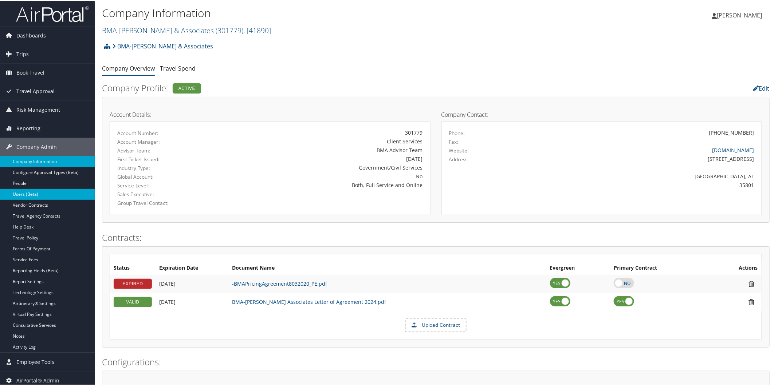
click at [52, 192] on link "Users (Beta)" at bounding box center [47, 193] width 95 height 11
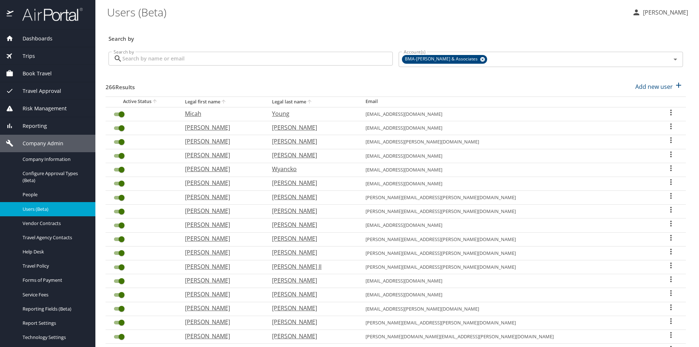
click at [143, 60] on input "Search by" at bounding box center [257, 59] width 271 height 14
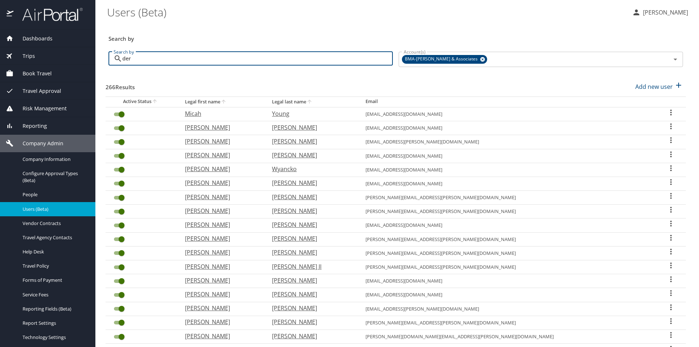
type input "derr"
checkbox input "false"
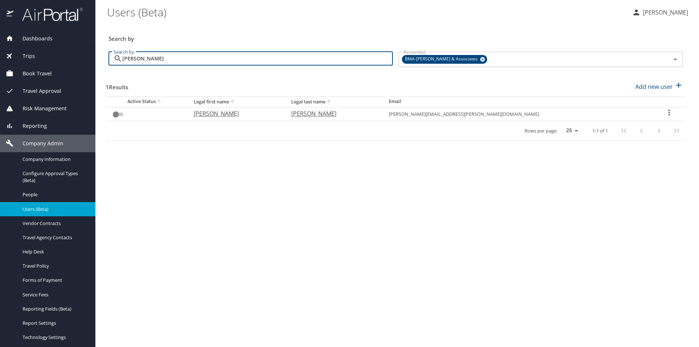
type input "derr"
click at [56, 91] on span "Travel Approval" at bounding box center [37, 91] width 48 height 8
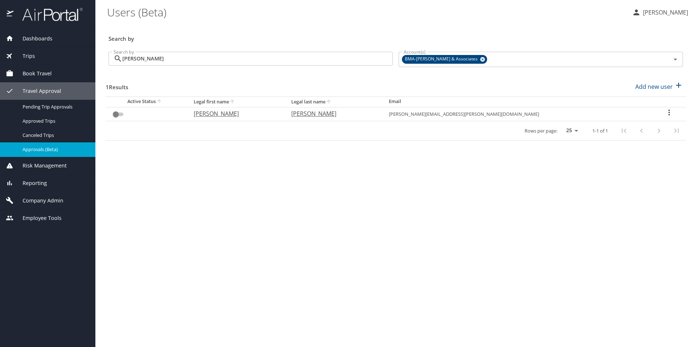
click at [47, 153] on span "Approvals (Beta)" at bounding box center [55, 149] width 64 height 7
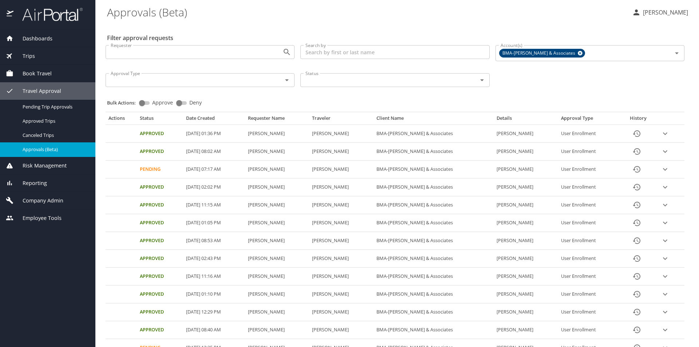
click at [149, 120] on th "Status" at bounding box center [160, 119] width 46 height 9
click at [152, 117] on th "Status" at bounding box center [160, 119] width 46 height 9
click at [146, 117] on th "Status" at bounding box center [160, 119] width 46 height 9
click at [663, 205] on icon "expand row" at bounding box center [665, 205] width 4 height 3
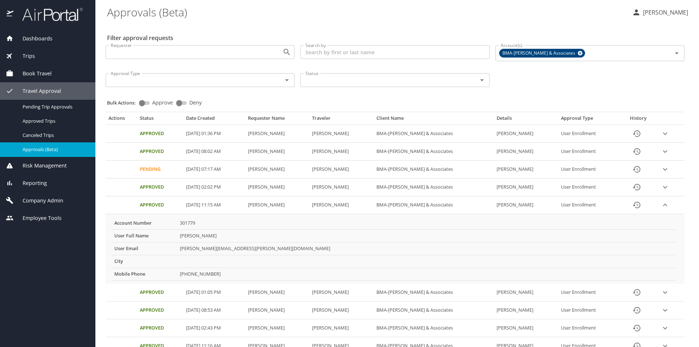
click at [639, 209] on icon "History" at bounding box center [637, 205] width 9 height 9
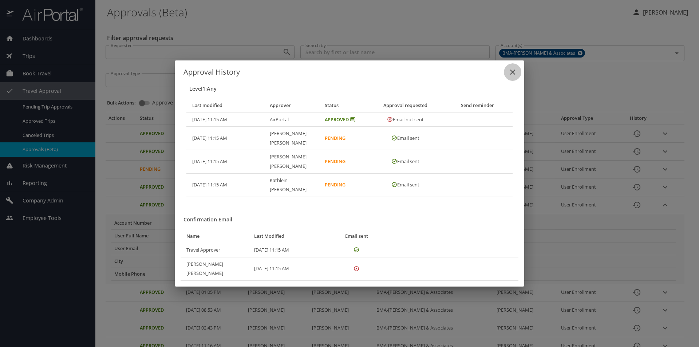
click at [517, 81] on button "close" at bounding box center [512, 71] width 17 height 17
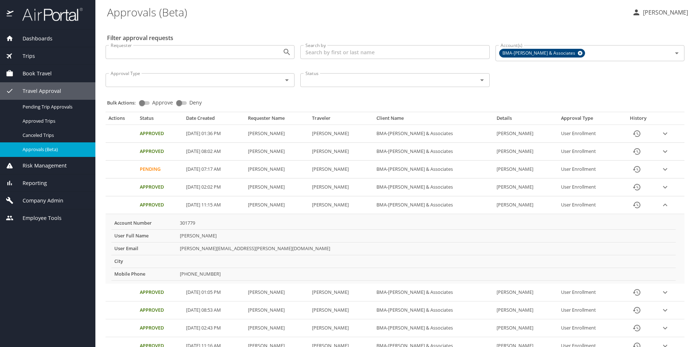
click at [664, 171] on icon "expand row" at bounding box center [665, 169] width 9 height 9
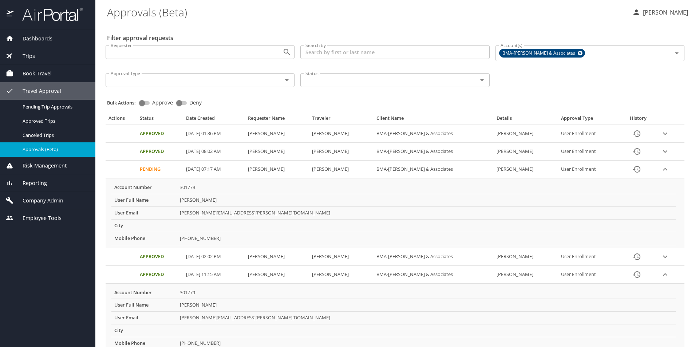
click at [663, 274] on icon "expand row" at bounding box center [665, 274] width 4 height 3
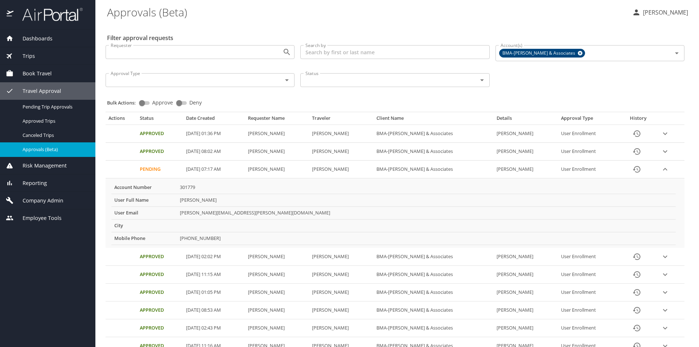
click at [663, 275] on icon "expand row" at bounding box center [665, 274] width 4 height 3
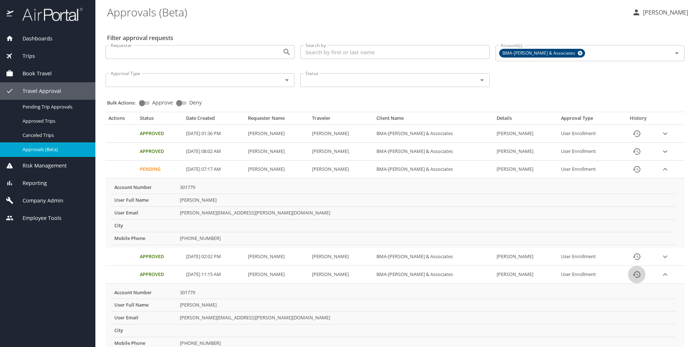
click at [634, 277] on icon "History" at bounding box center [636, 274] width 7 height 7
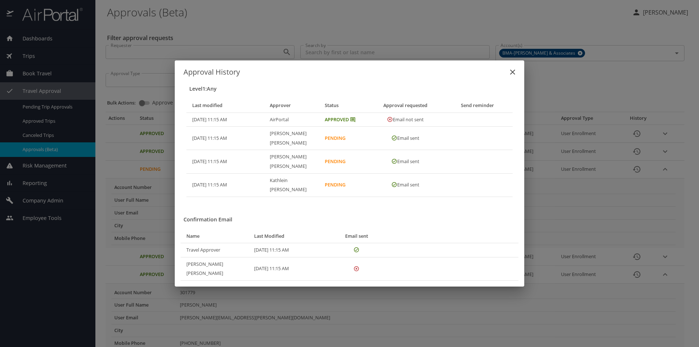
click at [470, 199] on div "Level 1 : Any Last modified Approver Status Approval requested Send reminder 06…" at bounding box center [350, 182] width 350 height 209
click at [512, 76] on icon "close" at bounding box center [513, 72] width 9 height 9
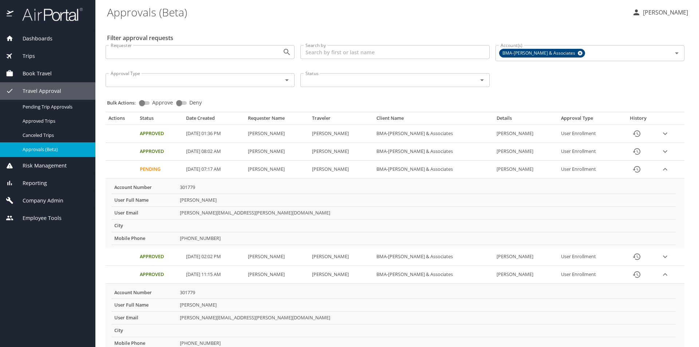
click at [57, 199] on span "Company Admin" at bounding box center [38, 201] width 50 height 8
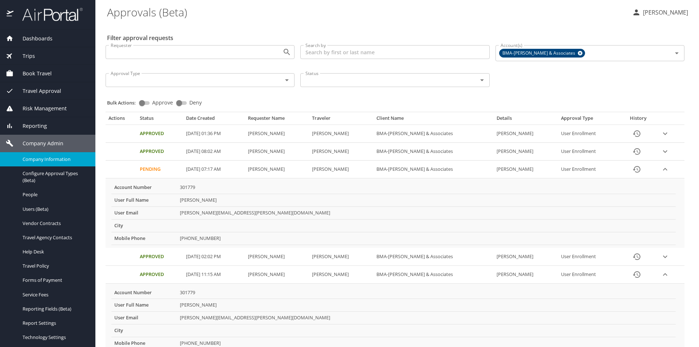
click at [57, 160] on span "Company Information" at bounding box center [55, 159] width 64 height 7
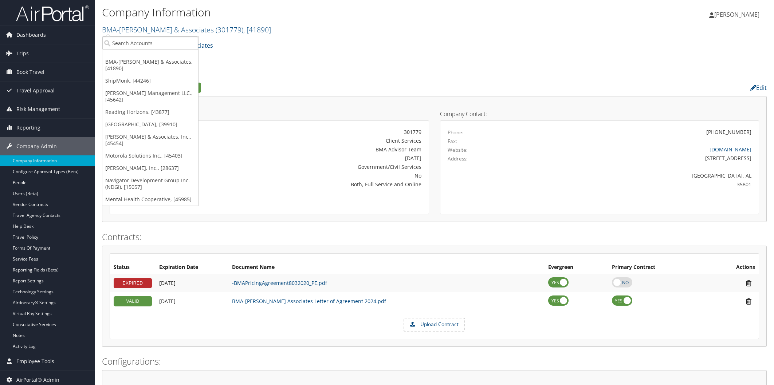
click at [184, 46] on input "search" at bounding box center [150, 42] width 96 height 13
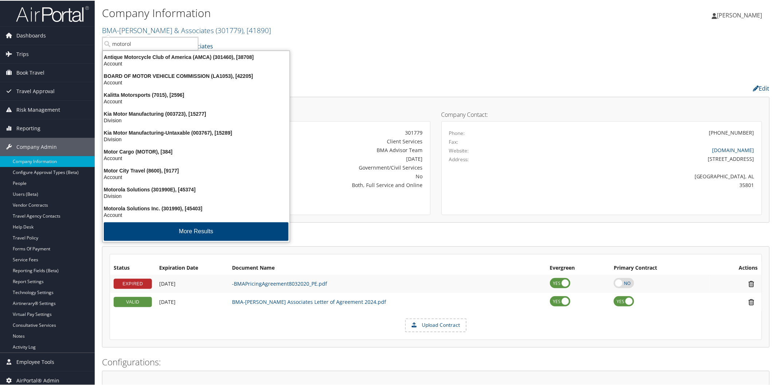
type input "motorola"
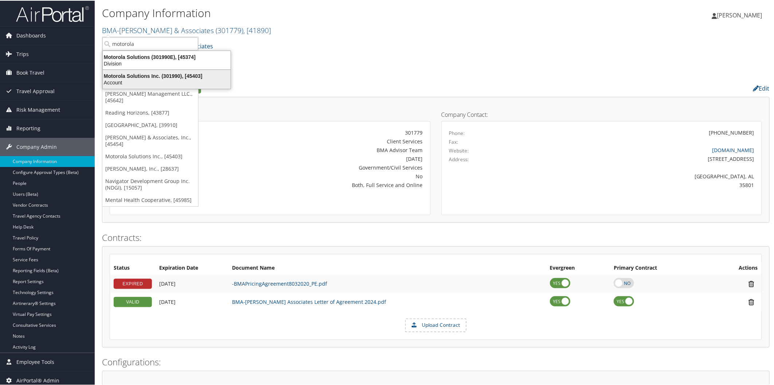
click at [148, 76] on div "Motorola Solutions Inc. (301990), [45403]" at bounding box center [166, 75] width 137 height 7
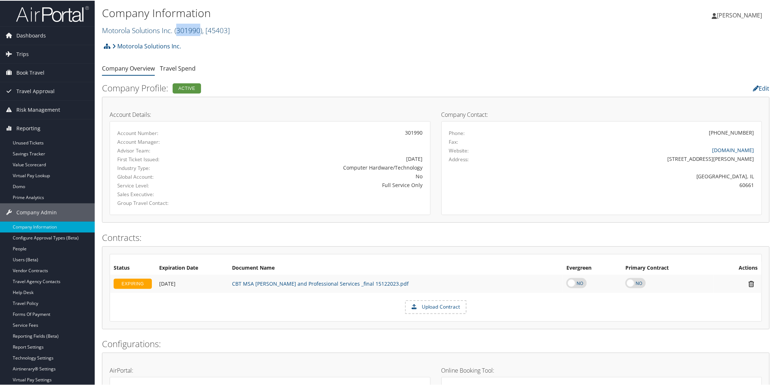
drag, startPoint x: 177, startPoint y: 29, endPoint x: 201, endPoint y: 31, distance: 23.7
click at [201, 31] on span "( 301990 )" at bounding box center [188, 30] width 28 height 10
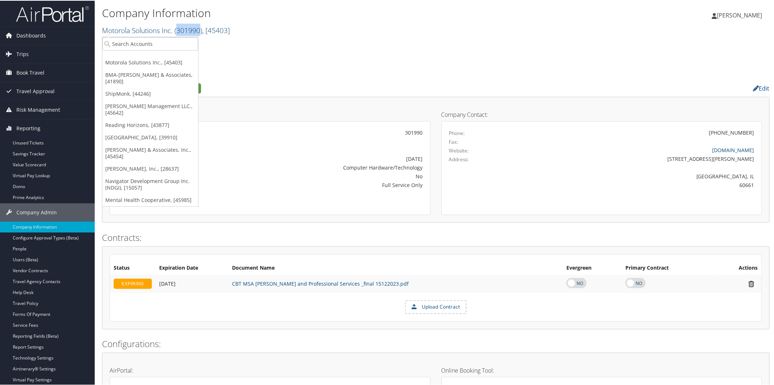
copy span "301990"
click at [252, 53] on div "Motorola Solutions Inc. Account Structure Motorola Solutions Inc. (301990) ACTI…" at bounding box center [436, 48] width 668 height 20
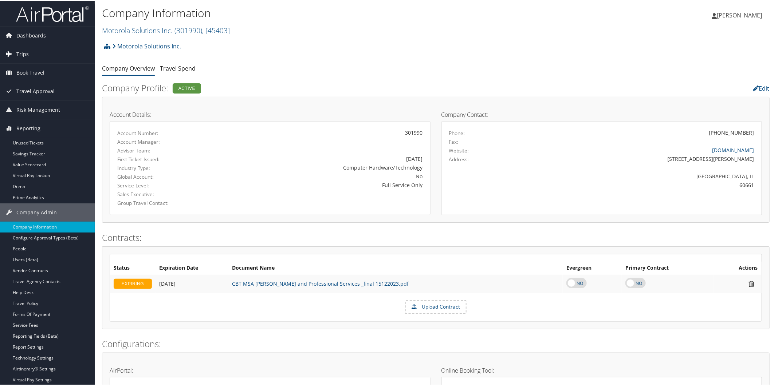
click at [23, 52] on span "Trips" at bounding box center [22, 53] width 12 height 18
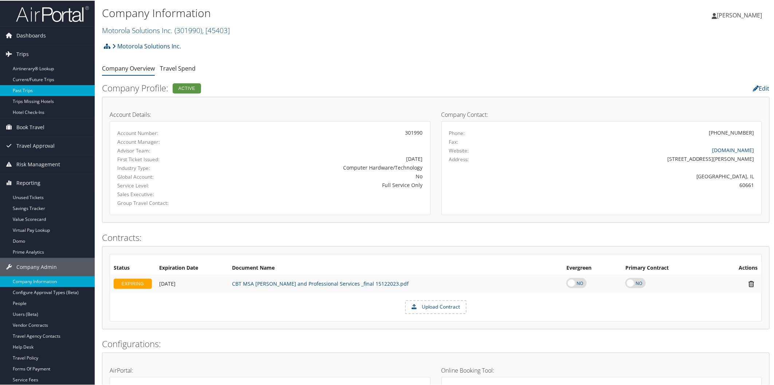
click at [31, 92] on link "Past Trips" at bounding box center [47, 90] width 95 height 11
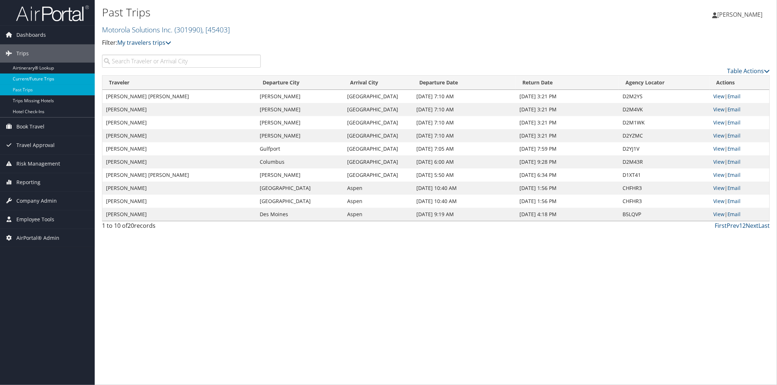
click at [62, 79] on link "Current/Future Trips" at bounding box center [47, 79] width 95 height 11
click at [42, 202] on span "Company Admin" at bounding box center [36, 201] width 40 height 18
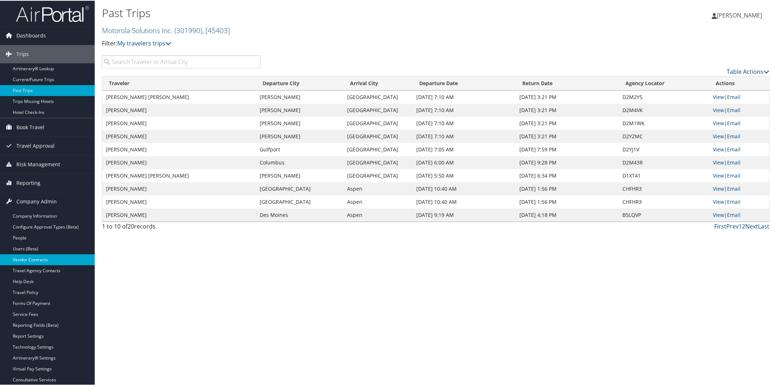
click at [46, 257] on link "Vendor Contracts" at bounding box center [47, 259] width 95 height 11
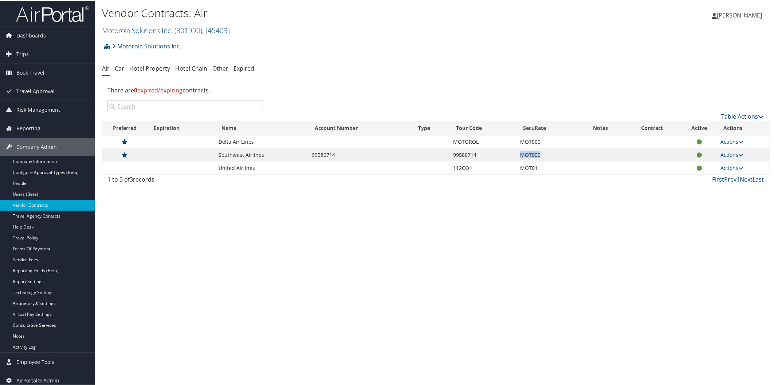
drag, startPoint x: 0, startPoint y: 0, endPoint x: 543, endPoint y: 153, distance: 564.0
click at [543, 153] on td "MOT000" at bounding box center [548, 154] width 62 height 13
drag, startPoint x: 450, startPoint y: 153, endPoint x: 542, endPoint y: 152, distance: 91.4
click at [542, 152] on tr "Southwest Airlines 99580714 99580714 MOT000 Actions View Contracts Edit Contrac…" at bounding box center [435, 154] width 667 height 13
copy tr "99580714 MOT000"
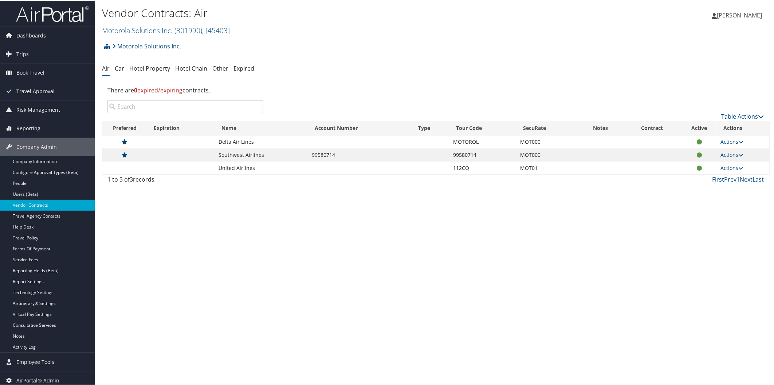
click at [317, 154] on td "99580714" at bounding box center [360, 154] width 104 height 13
drag, startPoint x: 311, startPoint y: 154, endPoint x: 352, endPoint y: 154, distance: 41.5
click at [352, 154] on td "99580714" at bounding box center [360, 154] width 104 height 13
copy td "99580714"
click at [732, 152] on link "Actions" at bounding box center [731, 154] width 23 height 7
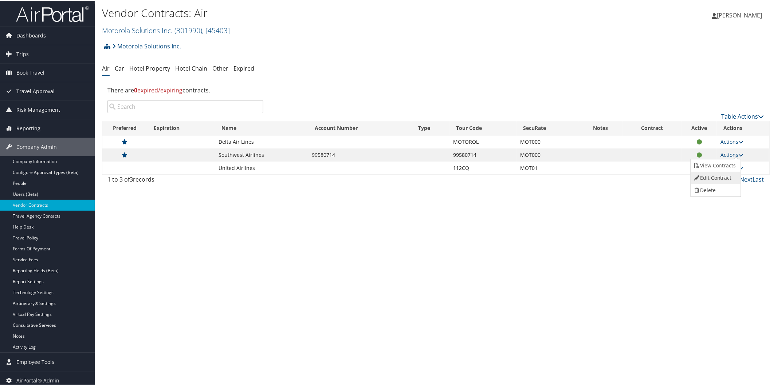
click at [721, 173] on link "Edit Contract" at bounding box center [715, 177] width 48 height 12
select select "[object Object]"
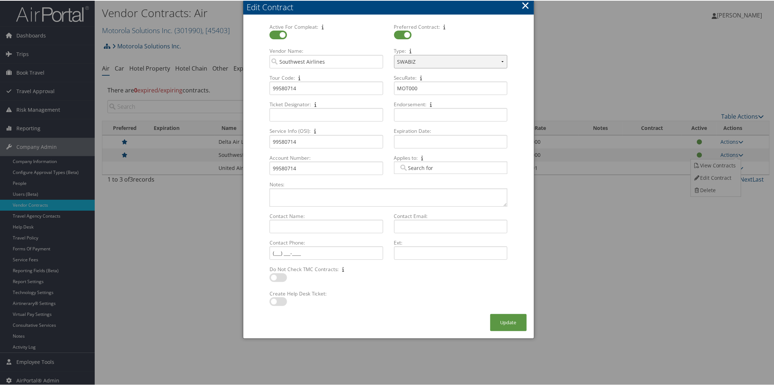
click at [452, 63] on select "Select Type... SWABIZ SWABIZ DISCOUNT Corporate Travel Agreement" at bounding box center [450, 60] width 113 height 13
click at [525, 7] on button "×" at bounding box center [525, 4] width 8 height 15
